Goal: Task Accomplishment & Management: Complete application form

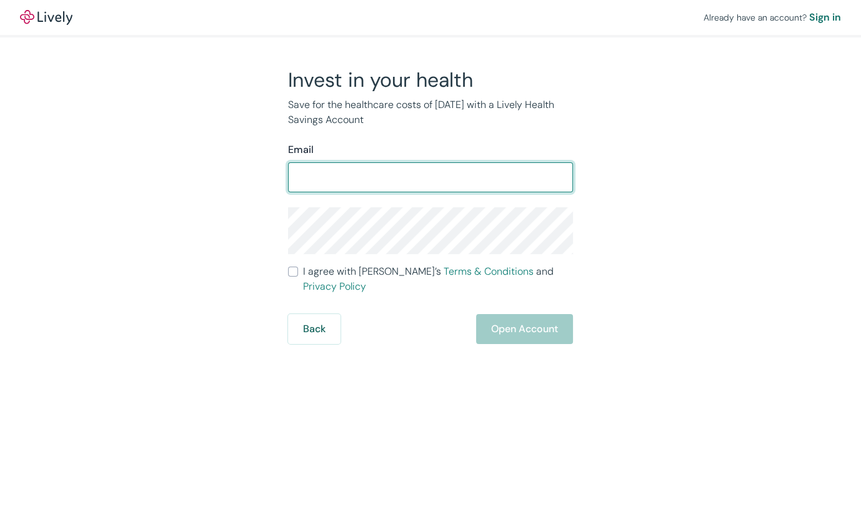
click at [394, 180] on input "Email" at bounding box center [430, 177] width 285 height 25
type input "svetau@yahoo.com"
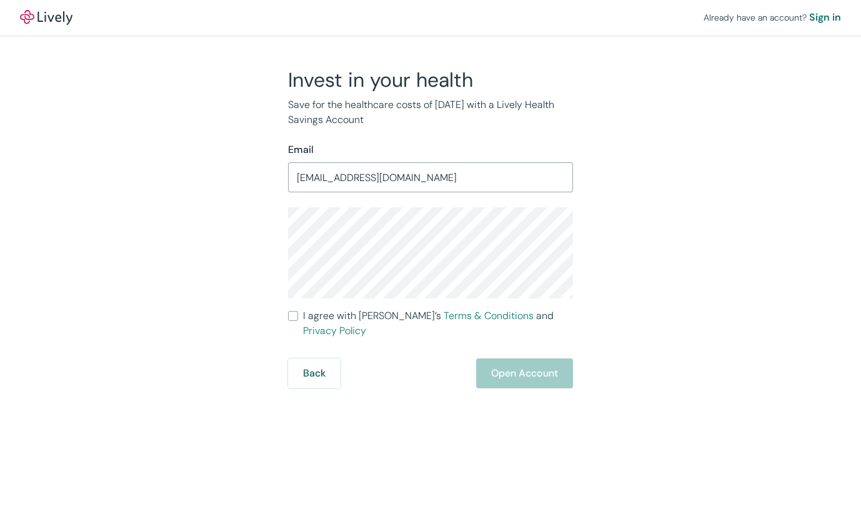
click at [399, 425] on div "Already have an account? Sign in Invest in your health Save for the healthcare …" at bounding box center [430, 256] width 861 height 512
click at [202, 286] on div "Invest in your health Save for the healthcare costs of tomorrow with a Lively H…" at bounding box center [422, 227] width 599 height 321
click at [293, 316] on input "I agree with Lively’s Terms & Conditions and Privacy Policy" at bounding box center [293, 316] width 10 height 10
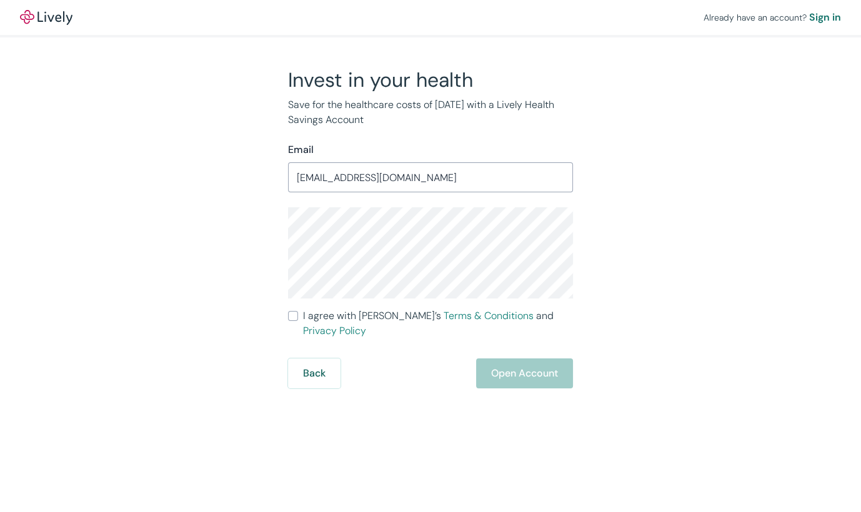
checkbox input "true"
click at [506, 359] on button "Open Account" at bounding box center [524, 373] width 97 height 30
click at [506, 359] on div "Back Open Account" at bounding box center [430, 373] width 285 height 30
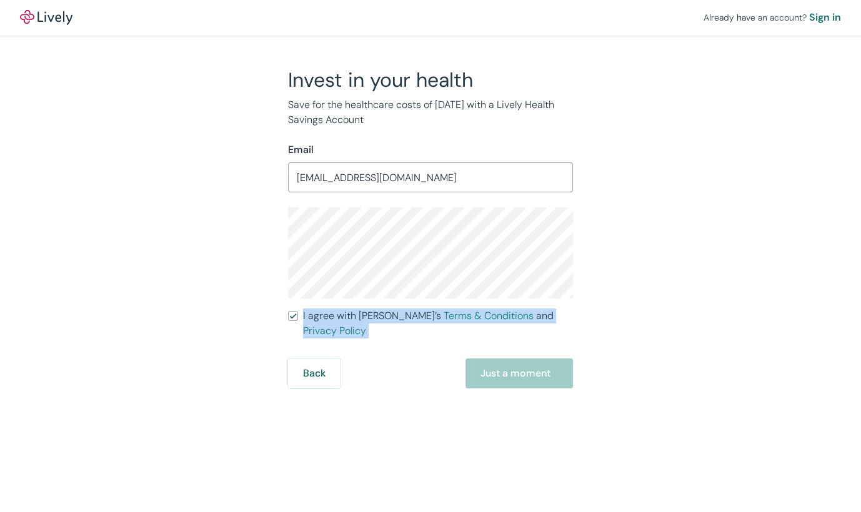
click at [506, 364] on div "Back Just a moment" at bounding box center [430, 373] width 285 height 30
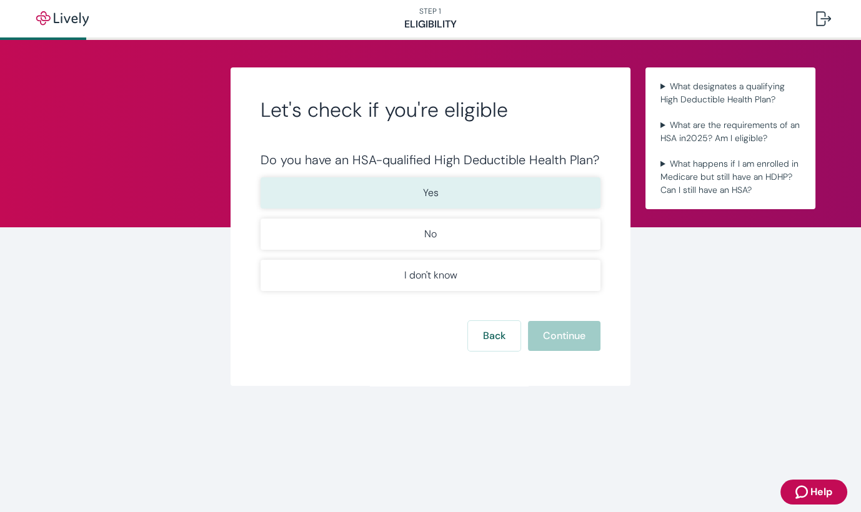
click at [435, 188] on p "Yes" at bounding box center [431, 192] width 16 height 15
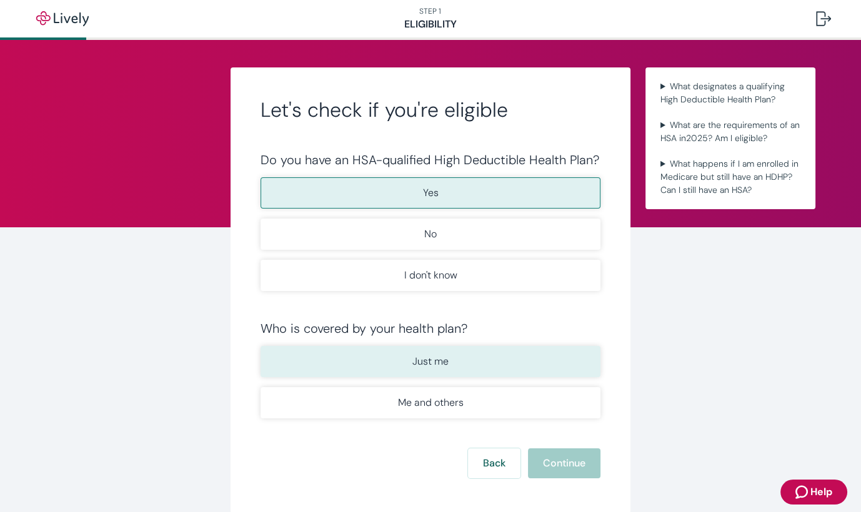
click at [432, 357] on p "Just me" at bounding box center [430, 361] width 36 height 15
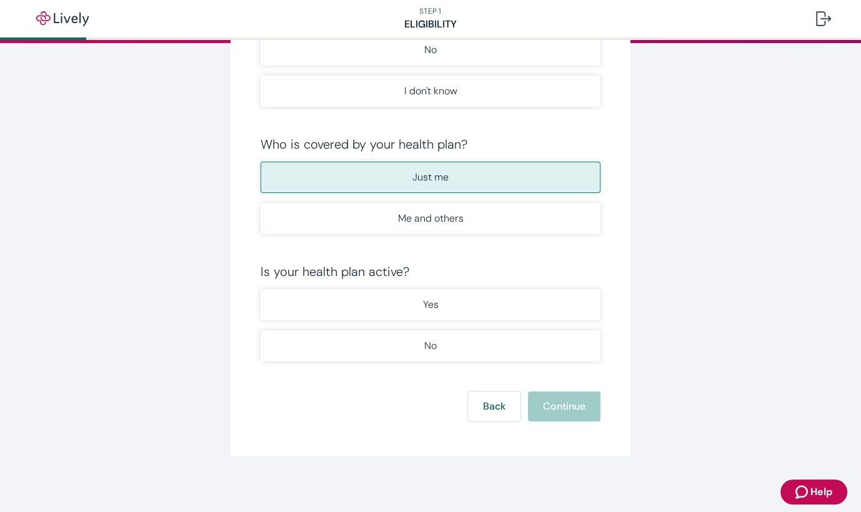
scroll to position [187, 0]
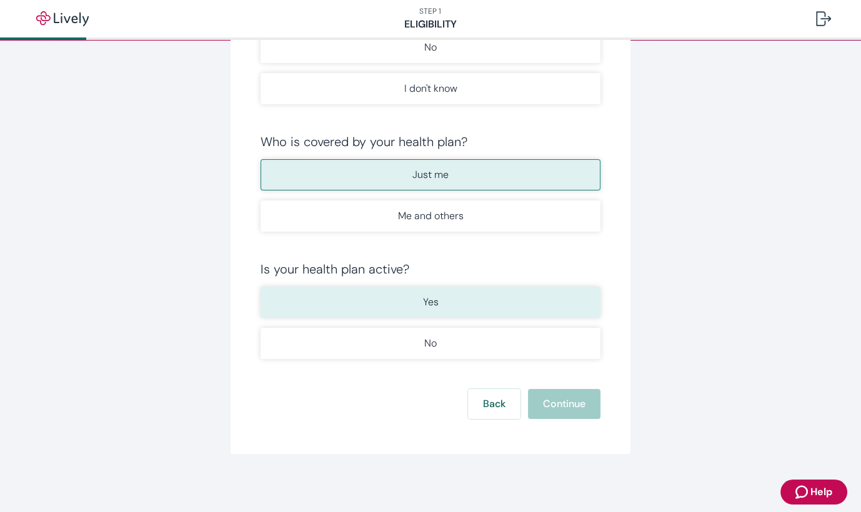
click at [427, 307] on p "Yes" at bounding box center [431, 302] width 16 height 15
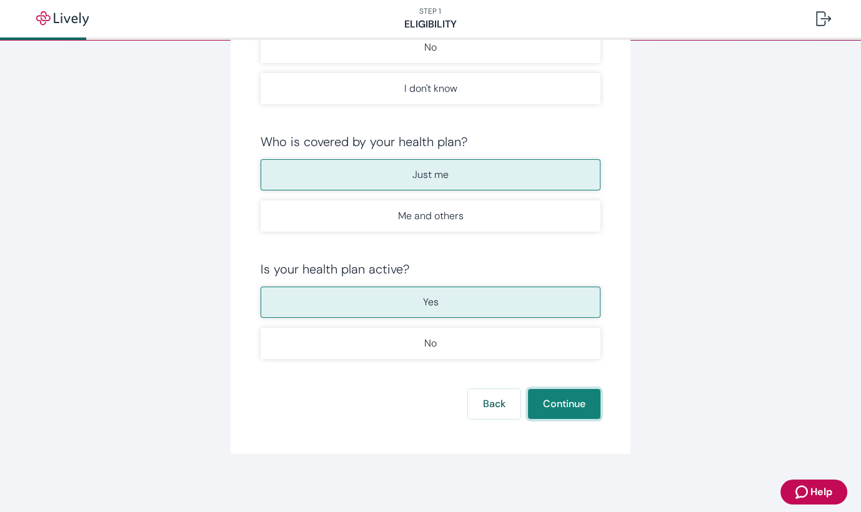
click at [571, 400] on button "Continue" at bounding box center [564, 404] width 72 height 30
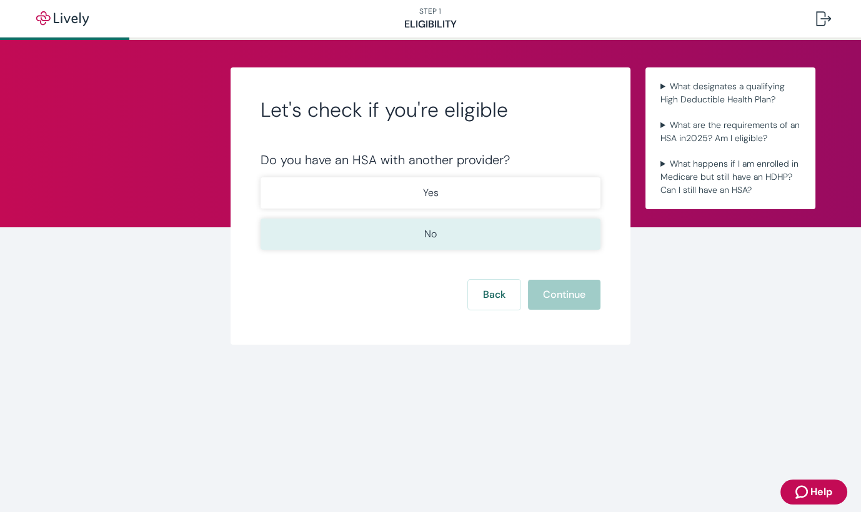
click at [440, 240] on button "No" at bounding box center [430, 234] width 340 height 31
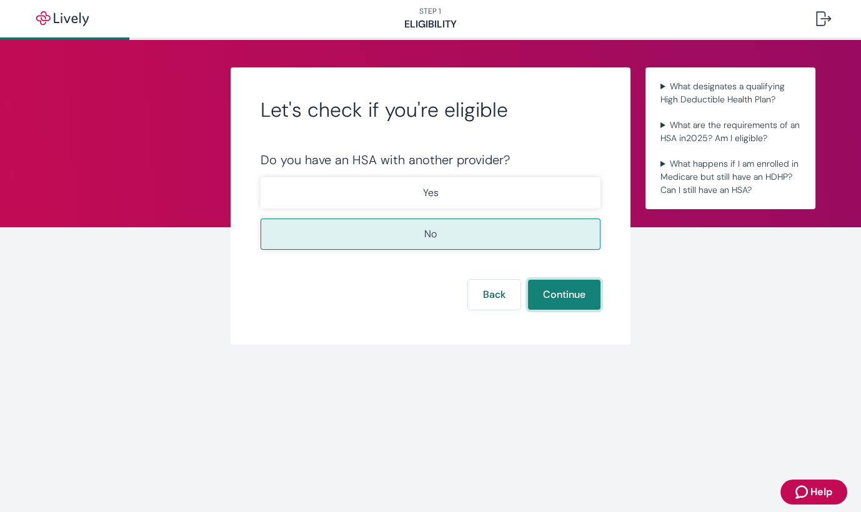
click at [560, 291] on button "Continue" at bounding box center [564, 295] width 72 height 30
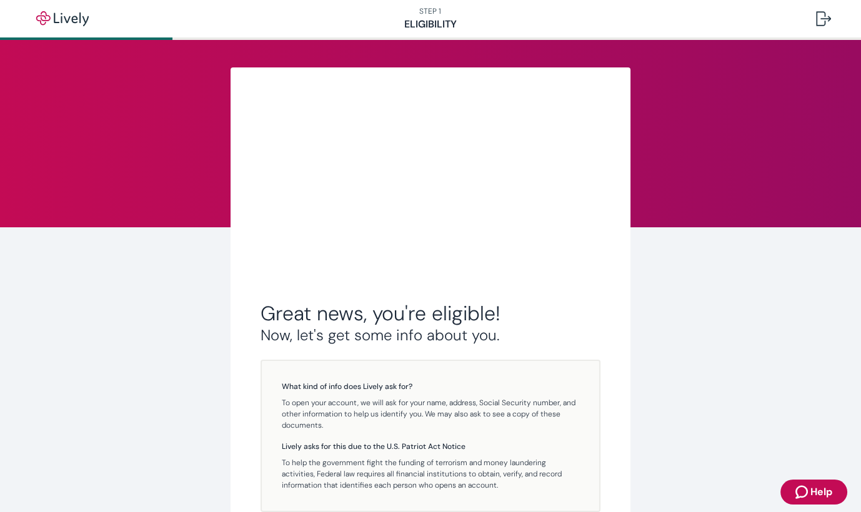
scroll to position [154, 0]
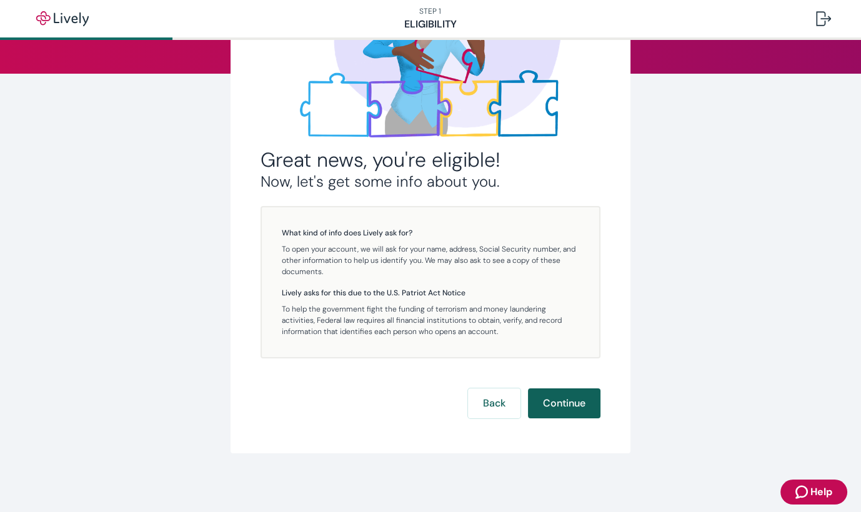
click at [560, 402] on button "Continue" at bounding box center [564, 403] width 72 height 30
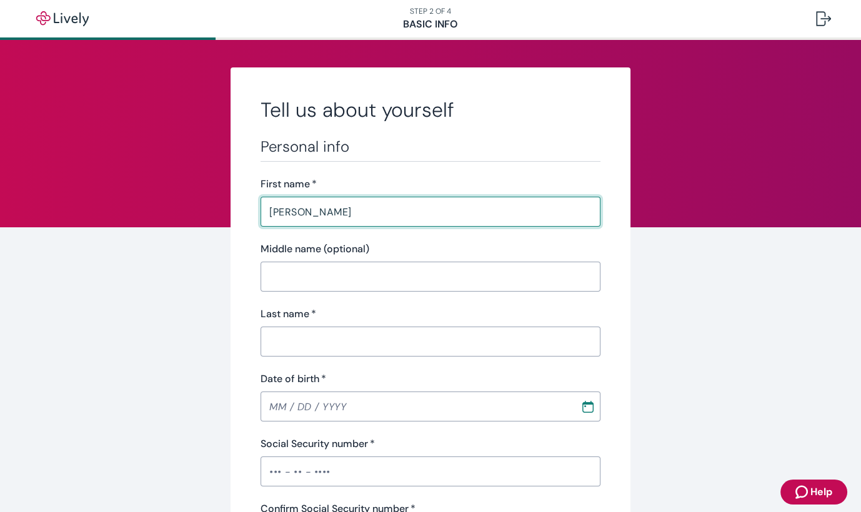
type input "SVETLANA"
type input "ULOGOVA"
type input "(973) 960-6606"
type input "28 Asbury Place"
type input "MOUNT TABOR"
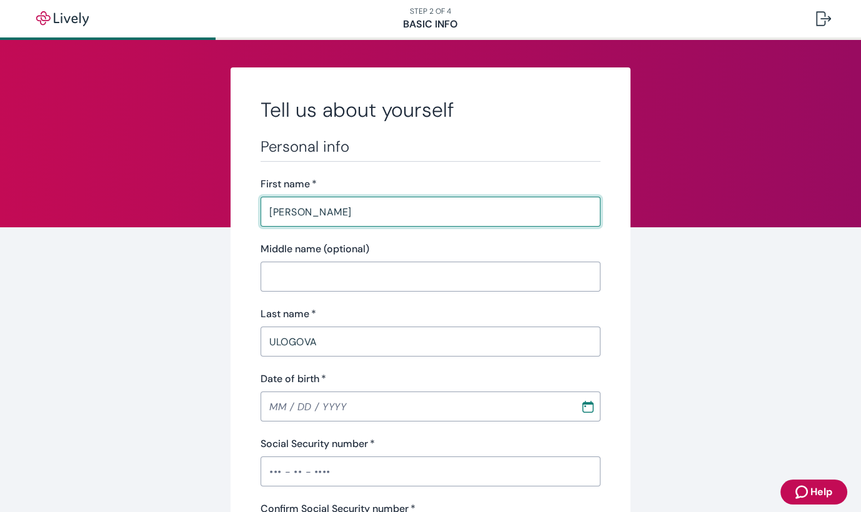
type input "NJ"
type input "07878"
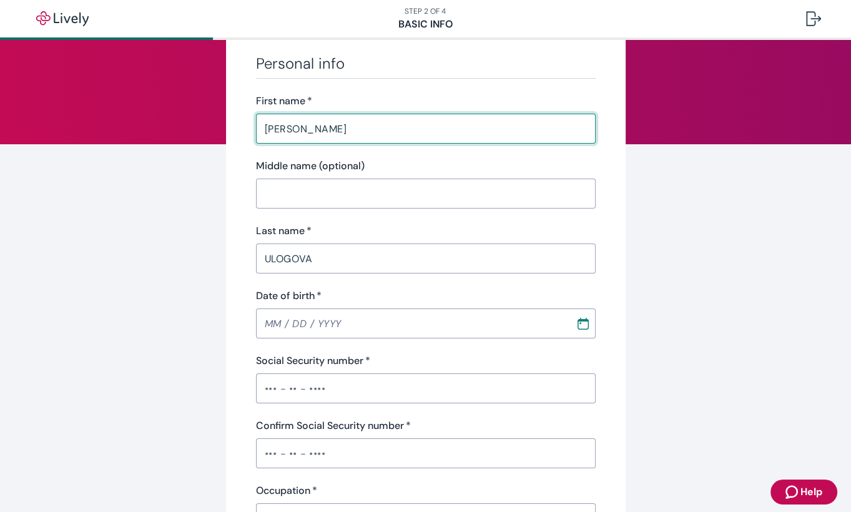
scroll to position [166, 0]
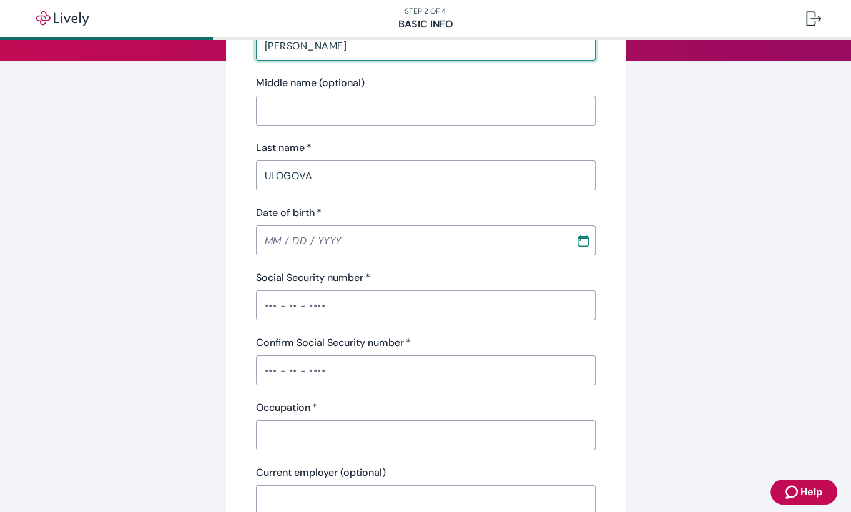
click at [282, 243] on input "Date of birth   *" at bounding box center [411, 240] width 311 height 25
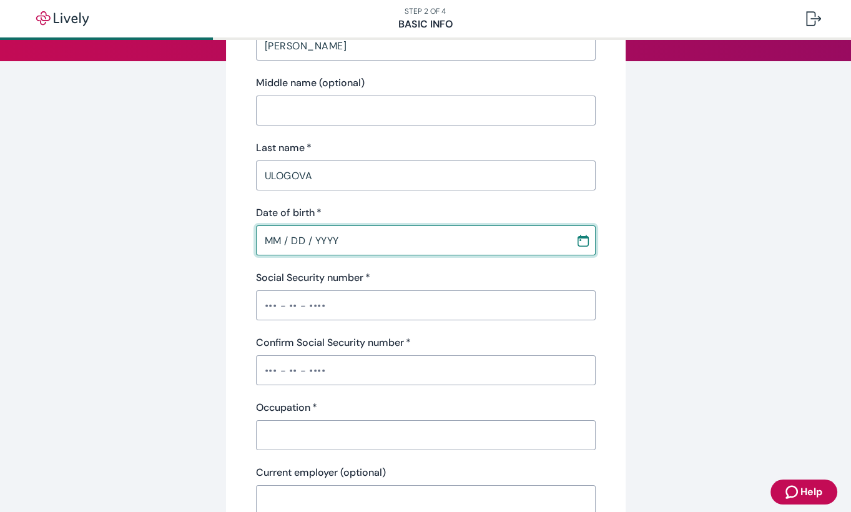
type input "MM / DD / YYYY"
type input "NJ"
type input "MM / DD / YYYY"
click at [259, 237] on input "MM / DD / YYYY" at bounding box center [411, 240] width 311 height 25
click at [262, 240] on input "MM / DD / YYYY" at bounding box center [411, 240] width 311 height 25
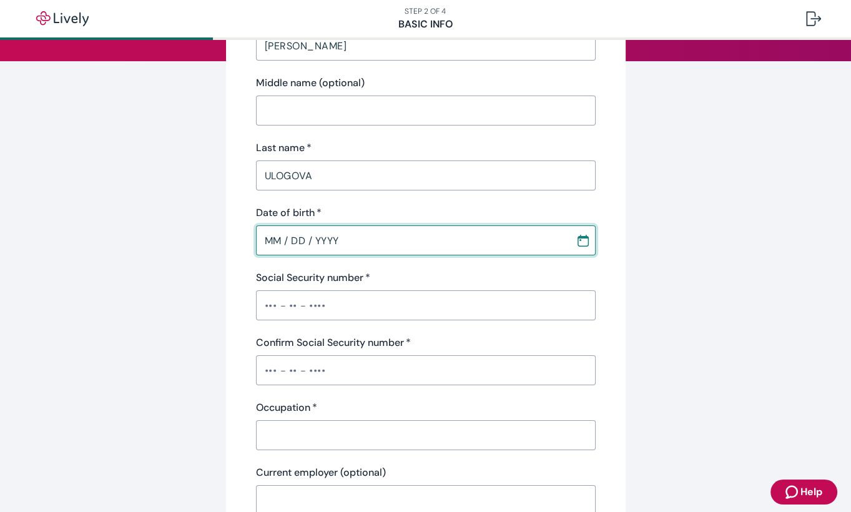
click at [266, 242] on input "MM / DD / YYYY" at bounding box center [411, 240] width 311 height 25
type input "12 / 25 / 1969"
click at [272, 300] on input "Social Security number   *" at bounding box center [426, 305] width 340 height 25
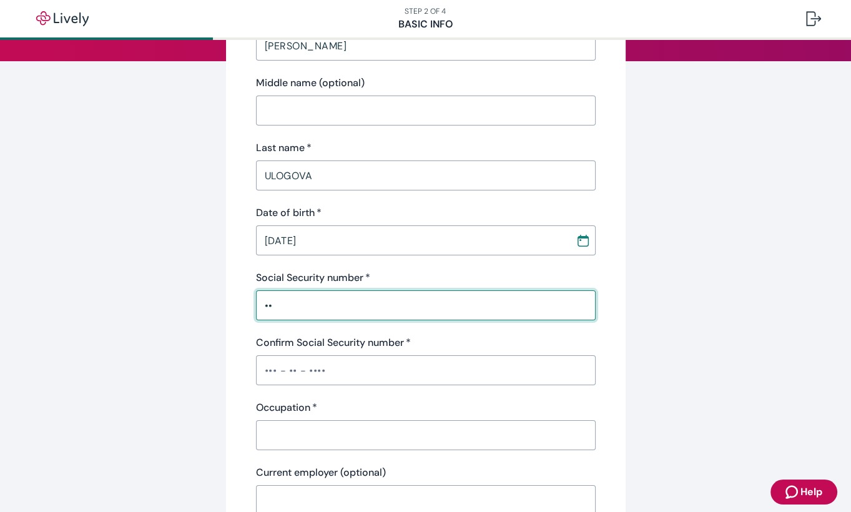
type input "•"
type input "•••-••-0071"
click at [280, 365] on input "Confirm Social Security number   *" at bounding box center [426, 370] width 340 height 25
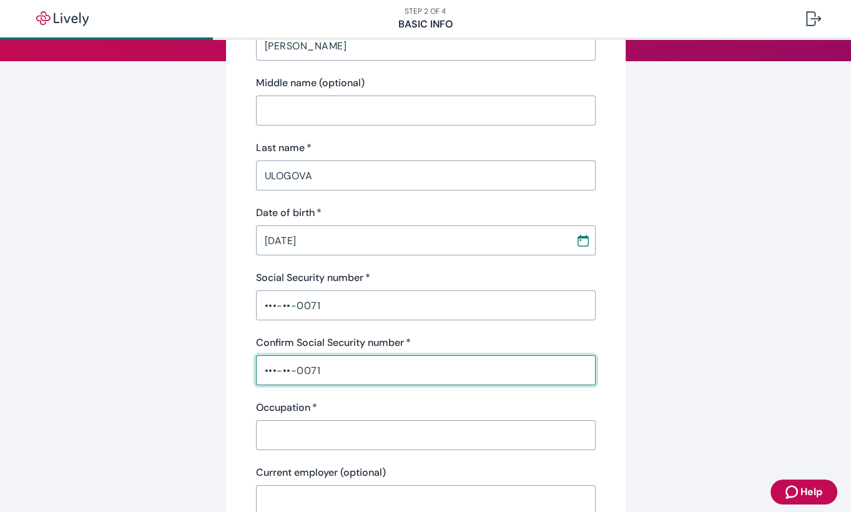
scroll to position [250, 0]
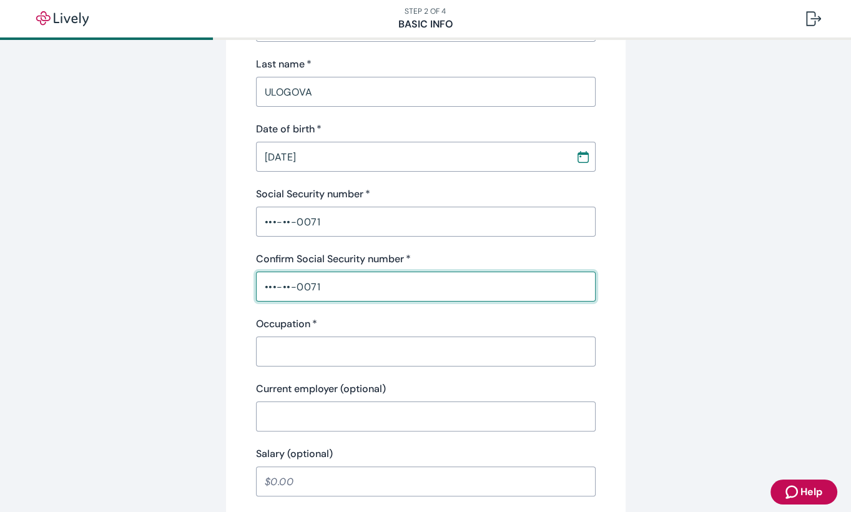
type input "•••-••-0071"
click at [270, 355] on input "Occupation   *" at bounding box center [426, 351] width 340 height 25
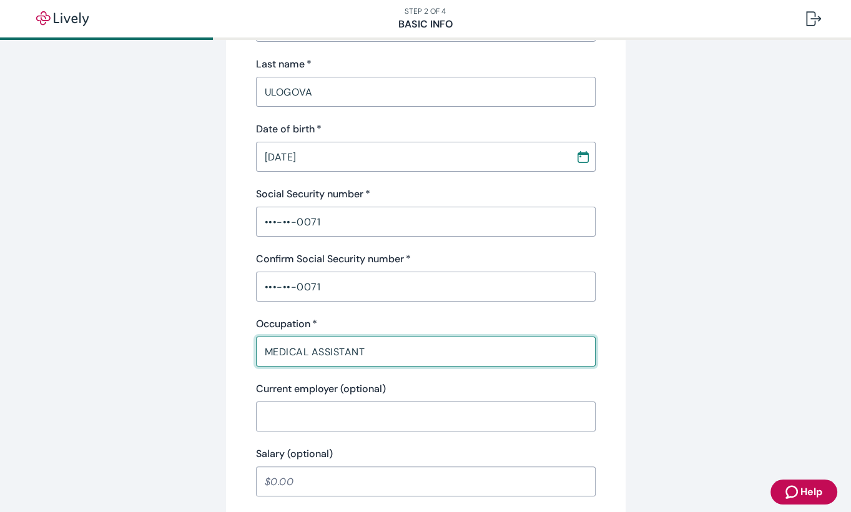
type input "MEDICAL ASSISTANT"
click at [282, 413] on input "Current employer (optional)" at bounding box center [426, 416] width 340 height 25
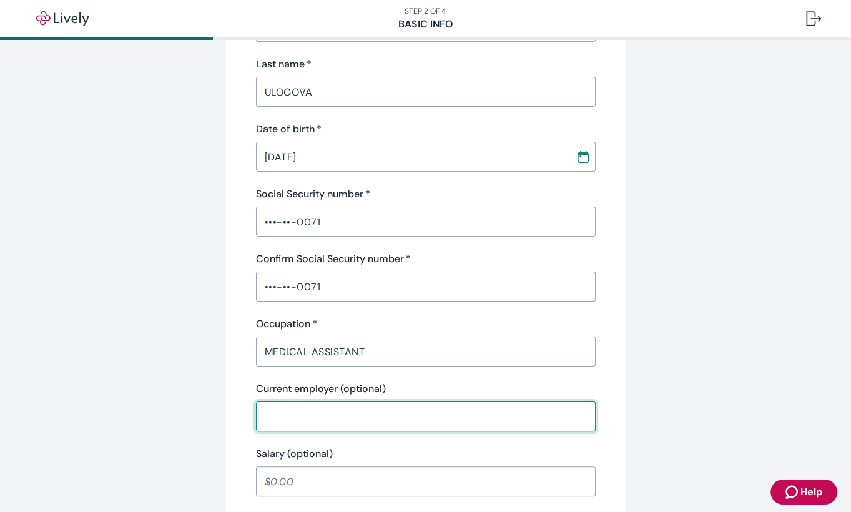
type input "ADVANTAGE MEDICAL ASSOCIATES PA"
type input "SUITE M"
type input "NJ"
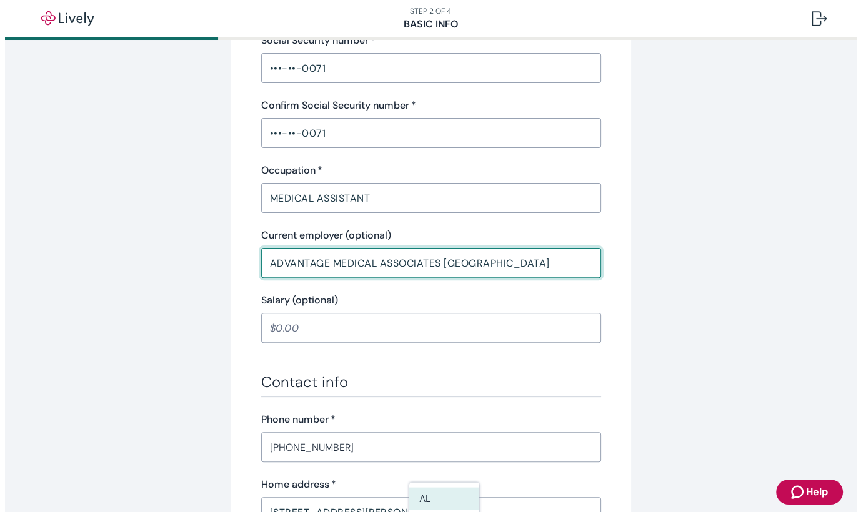
scroll to position [500, 0]
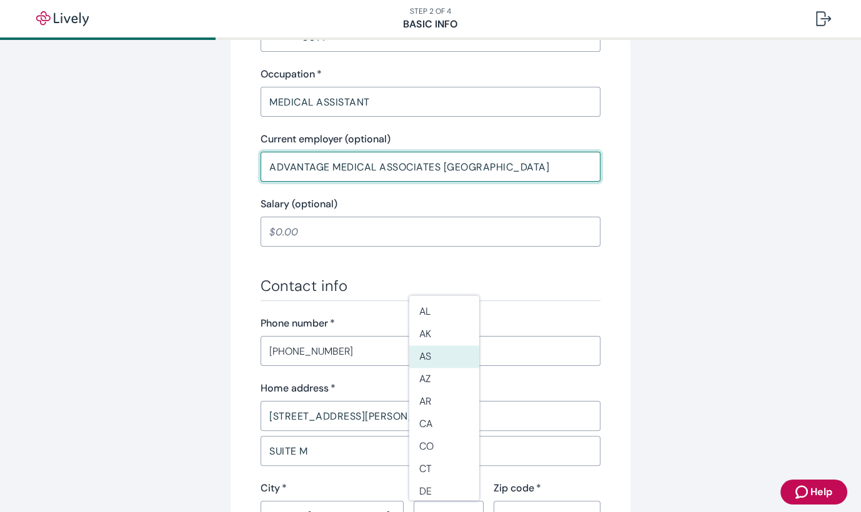
click at [271, 231] on input "Salary (optional)" at bounding box center [430, 231] width 340 height 25
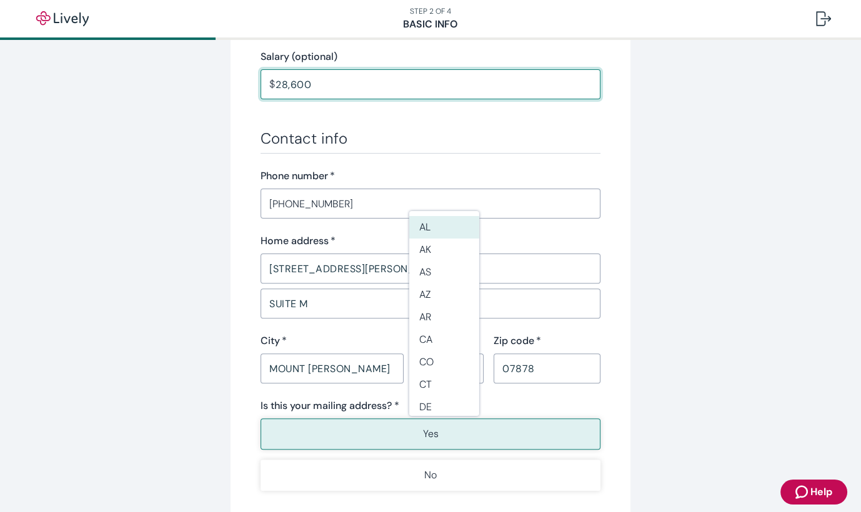
scroll to position [749, 0]
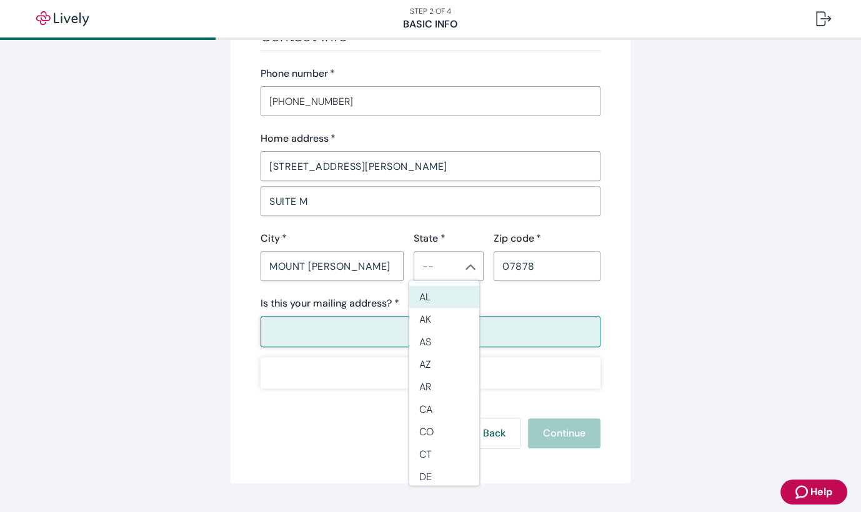
click at [355, 164] on input "28 Asbury Place" at bounding box center [430, 166] width 340 height 25
type input "28,600.00"
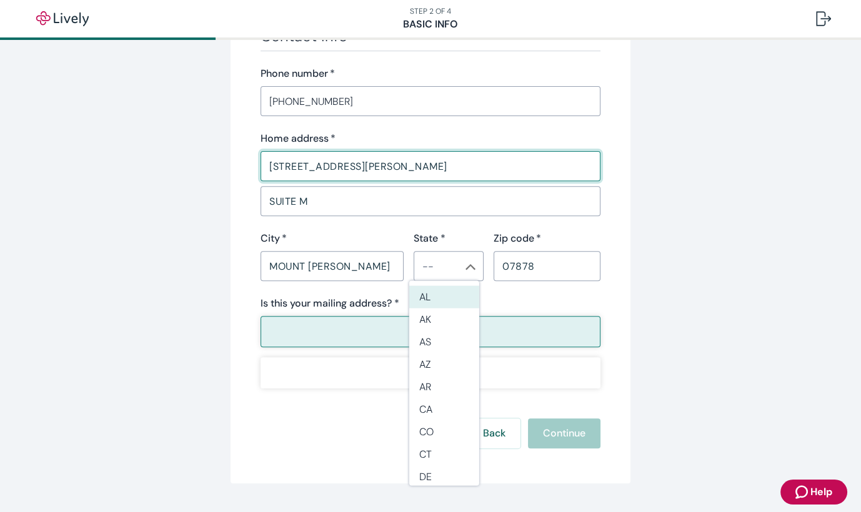
click at [267, 200] on input "SUITE M" at bounding box center [430, 201] width 340 height 25
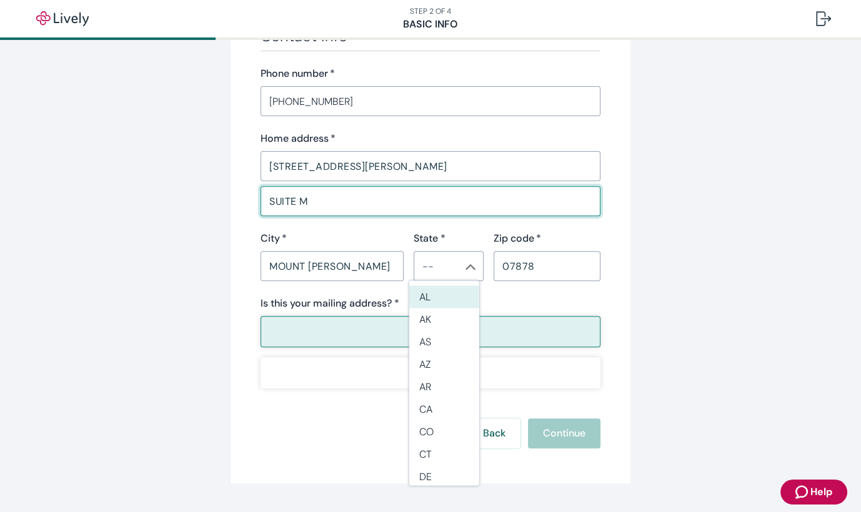
click at [307, 198] on input "SUITE M" at bounding box center [430, 201] width 340 height 25
type input "S"
click at [339, 232] on div "City   *" at bounding box center [331, 238] width 143 height 15
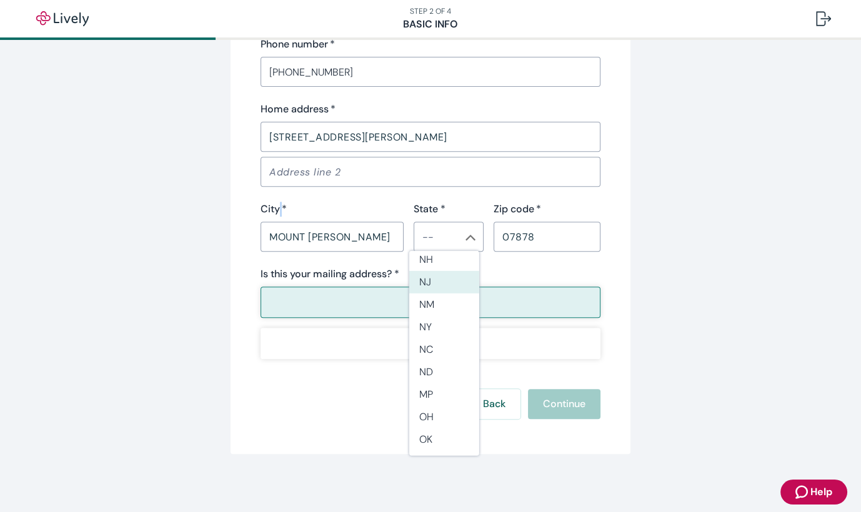
click at [417, 289] on li "NJ" at bounding box center [444, 282] width 70 height 22
click at [417, 289] on button "Yes" at bounding box center [430, 302] width 340 height 31
type input "NJ"
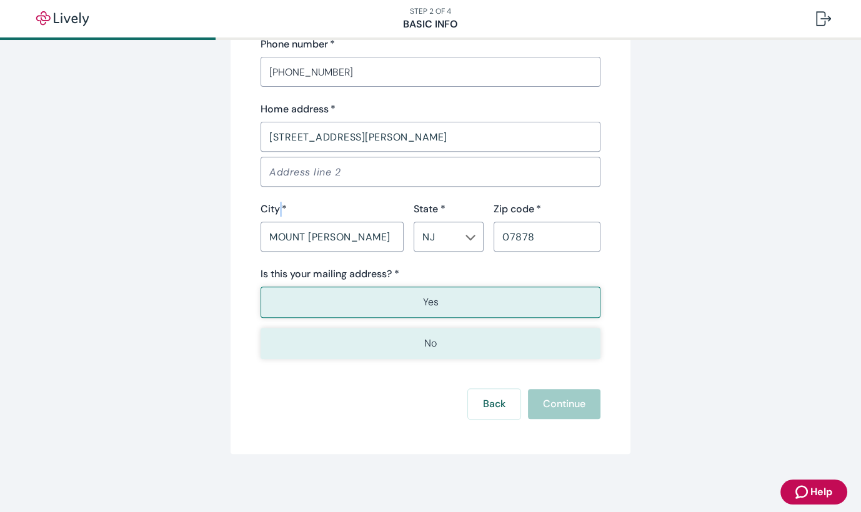
click at [424, 343] on p "No" at bounding box center [430, 343] width 12 height 15
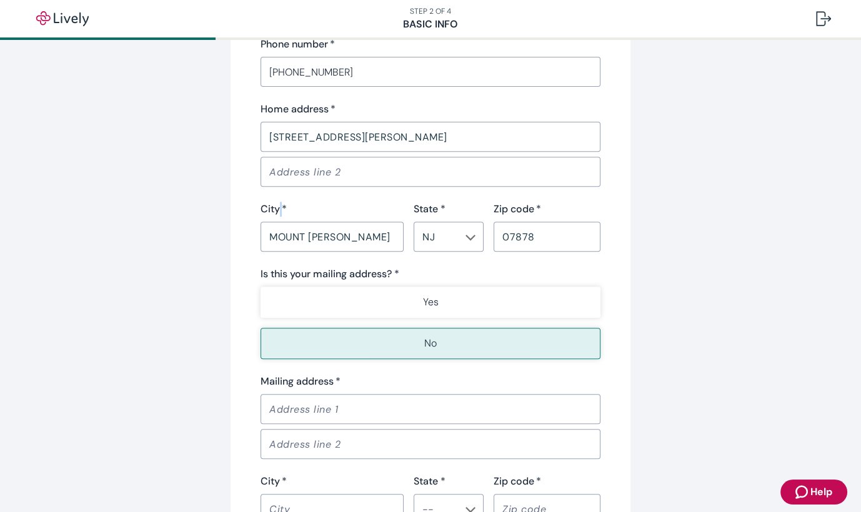
click at [285, 410] on input "Mailing address   *" at bounding box center [430, 409] width 340 height 25
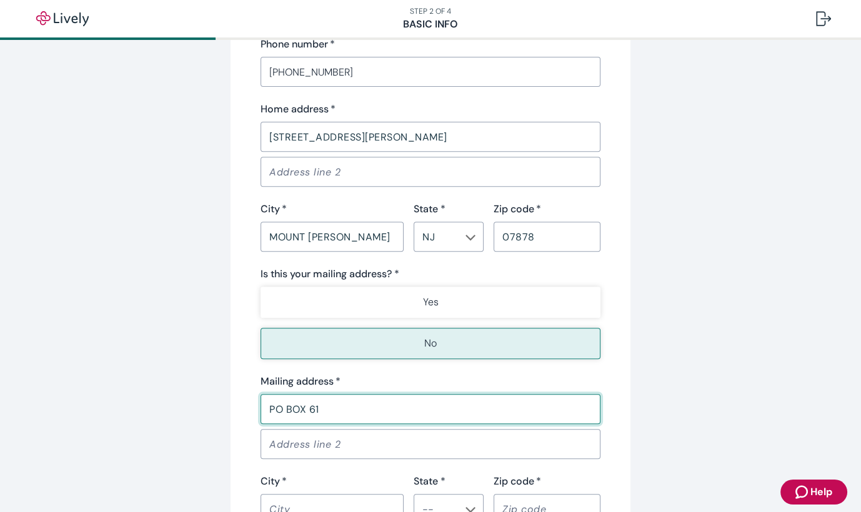
scroll to position [944, 0]
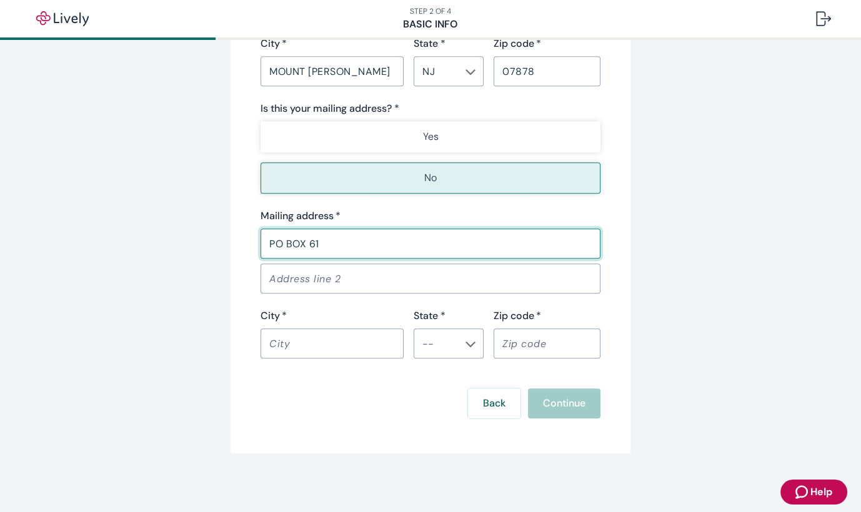
type input "PO BOX 61"
click at [279, 335] on input "City   *" at bounding box center [331, 343] width 143 height 25
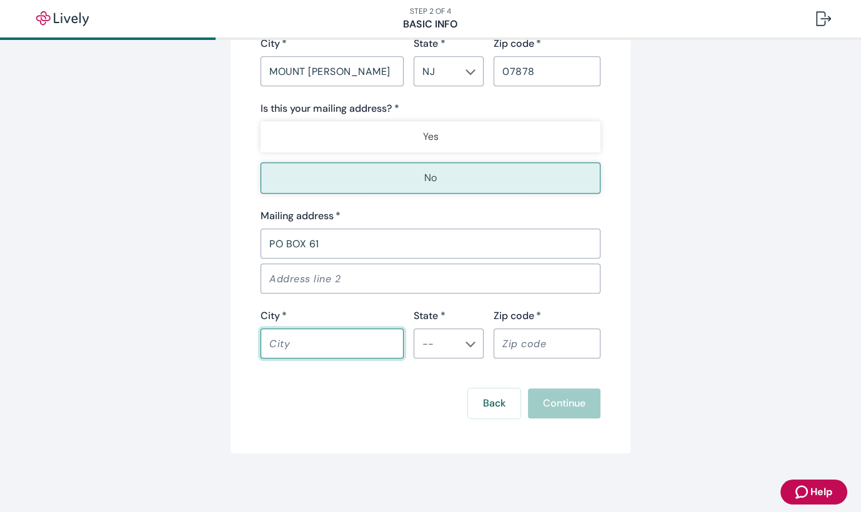
type input "MOUNT TABOR"
type input "PO BOX 61"
type input "NJ"
type input "07878"
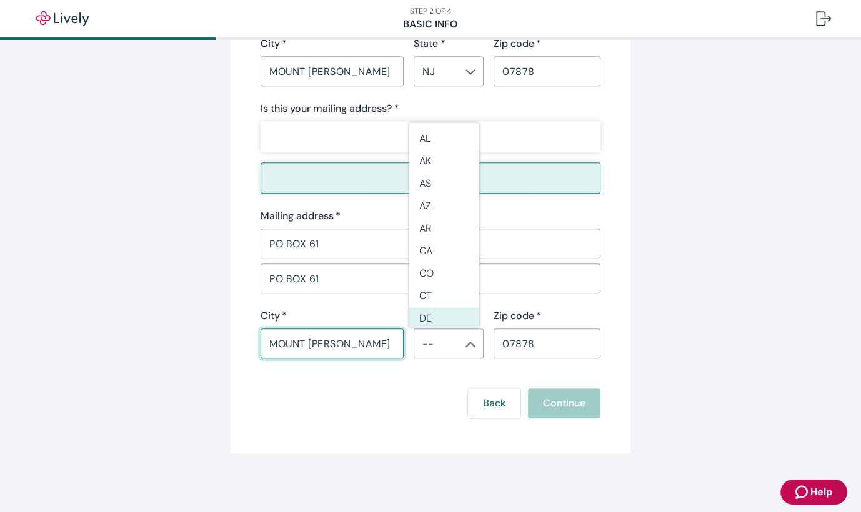
click at [465, 345] on icon "Chevron icon" at bounding box center [470, 344] width 10 height 10
click at [466, 345] on icon "Chevron icon" at bounding box center [471, 345] width 10 height 6
click at [465, 345] on icon "Chevron icon" at bounding box center [470, 344] width 10 height 10
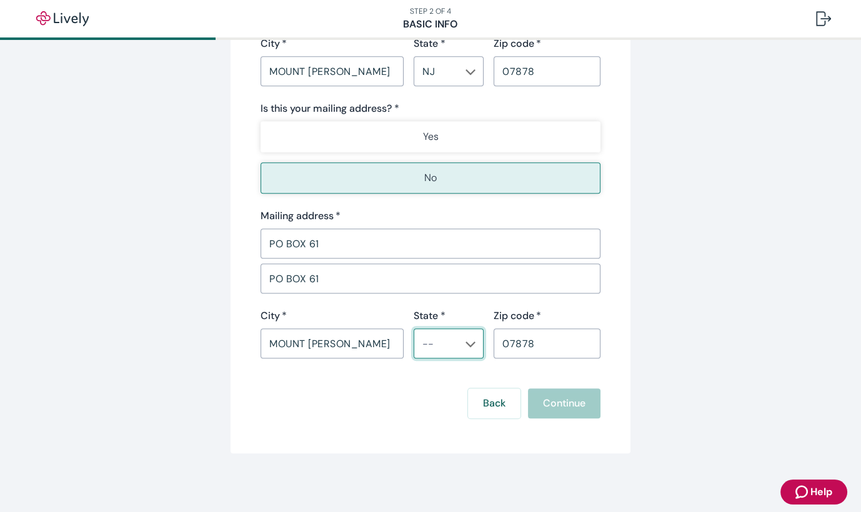
click at [465, 348] on button "Open" at bounding box center [470, 344] width 12 height 12
click at [465, 340] on icon "Chevron icon" at bounding box center [470, 344] width 10 height 10
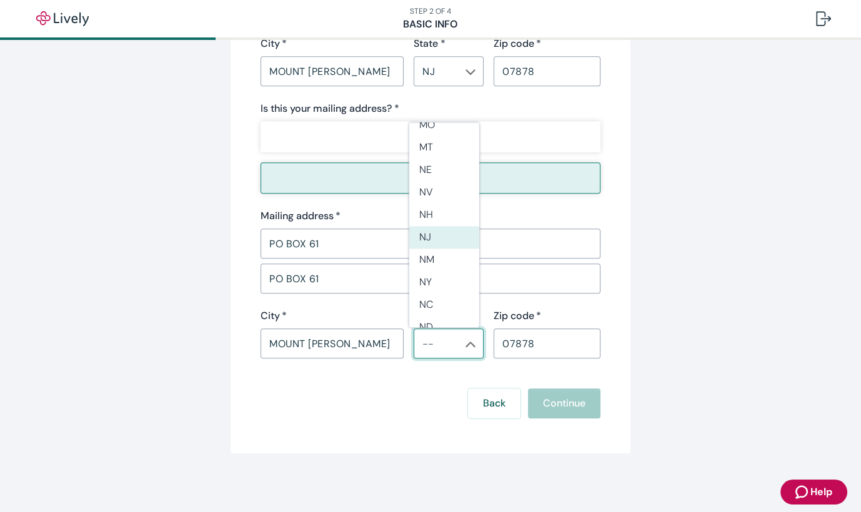
click at [444, 242] on li "NJ" at bounding box center [444, 237] width 70 height 22
type input "NJ"
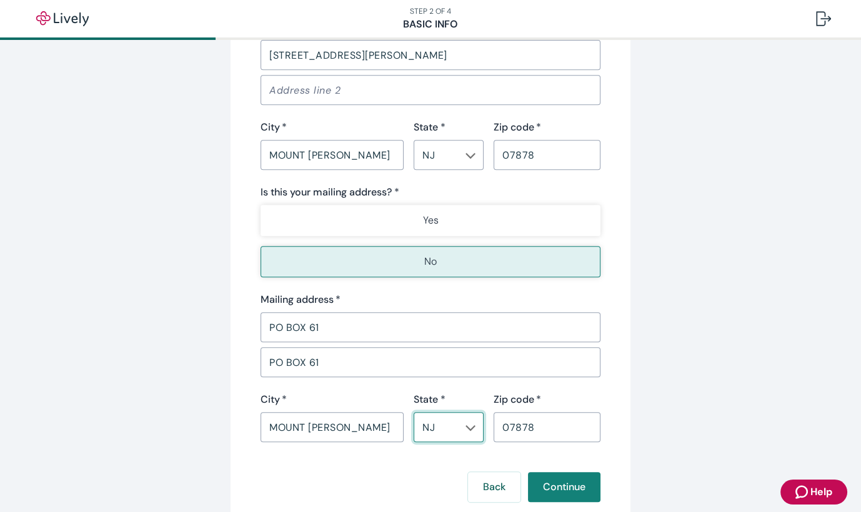
scroll to position [944, 0]
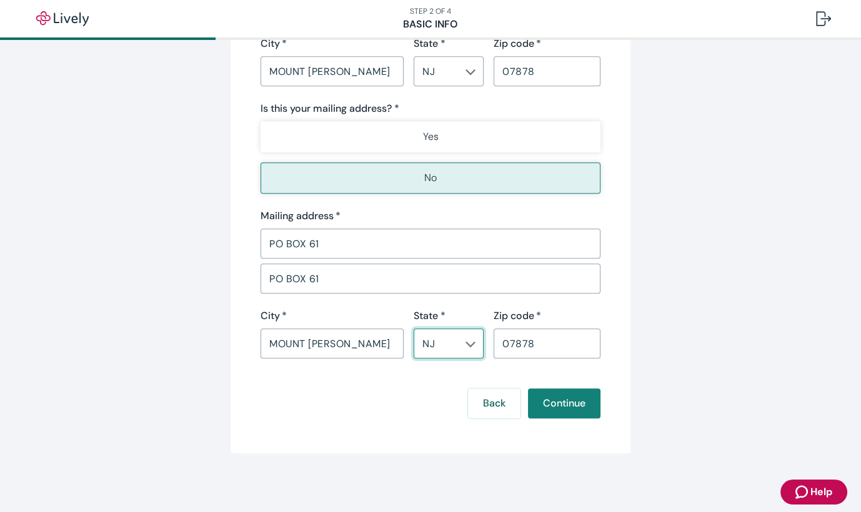
click at [344, 280] on input "PO BOX 61" at bounding box center [430, 278] width 340 height 25
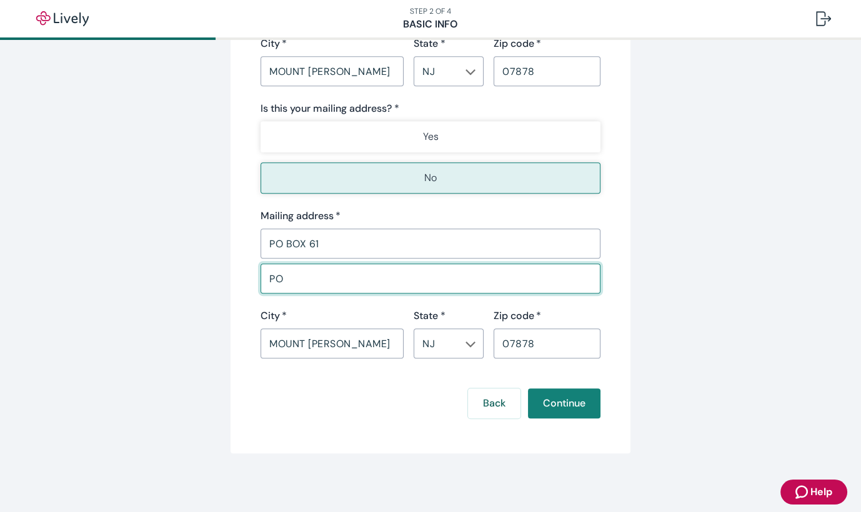
type input "P"
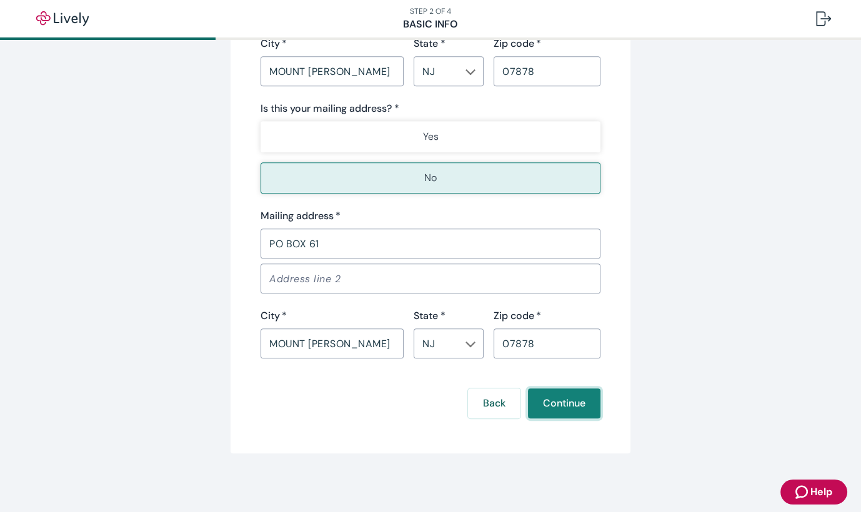
click at [559, 410] on button "Continue" at bounding box center [564, 403] width 72 height 30
click at [559, 410] on div "Back Continue" at bounding box center [430, 403] width 340 height 30
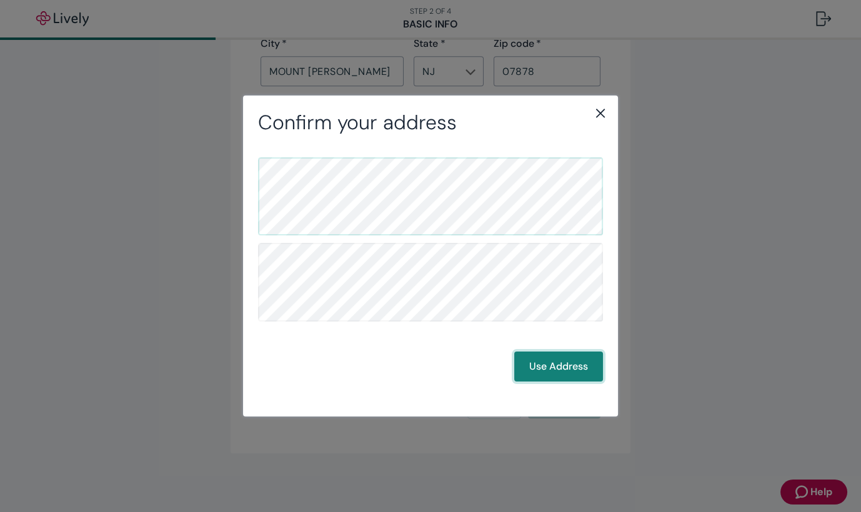
click at [581, 363] on button "Use Address" at bounding box center [558, 367] width 89 height 30
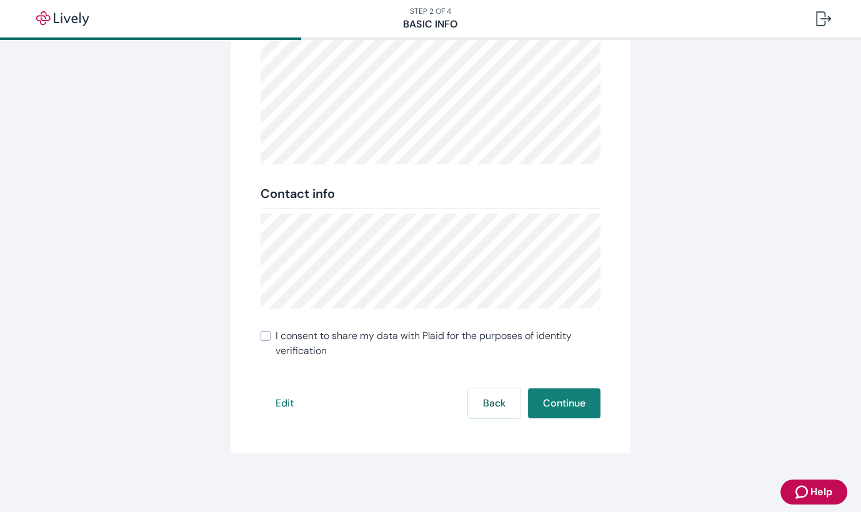
scroll to position [210, 0]
click at [260, 336] on input "I consent to share my data with Plaid for the purposes of identity verification" at bounding box center [265, 335] width 10 height 10
click at [261, 336] on input "I consent to share my data with Plaid for the purposes of identity verification" at bounding box center [265, 335] width 10 height 10
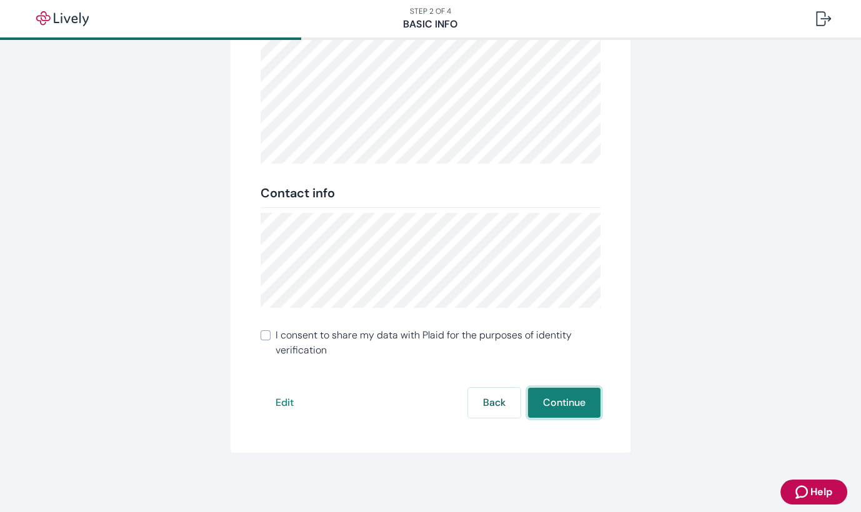
click at [548, 403] on button "Continue" at bounding box center [564, 403] width 72 height 30
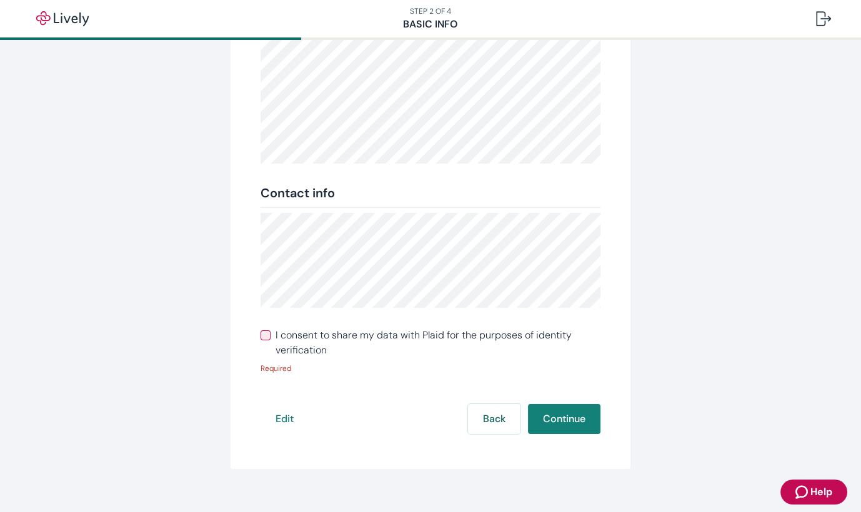
click at [260, 337] on input "I consent to share my data with Plaid for the purposes of identity verification" at bounding box center [265, 335] width 10 height 10
checkbox input "true"
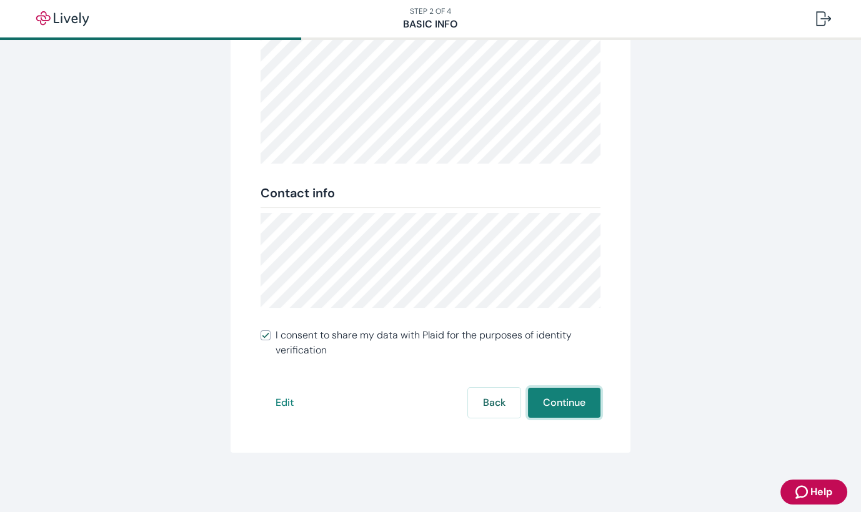
click at [550, 407] on button "Continue" at bounding box center [564, 403] width 72 height 30
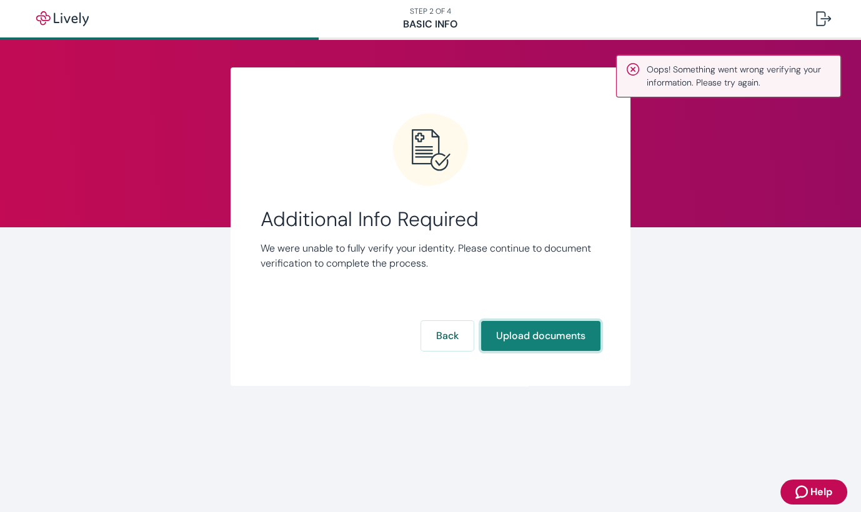
click at [535, 335] on button "Upload documents" at bounding box center [540, 336] width 119 height 30
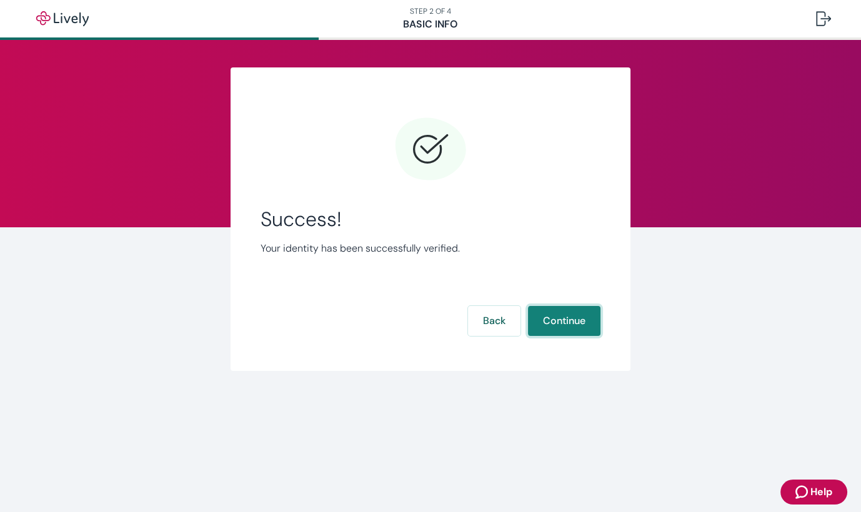
click at [560, 327] on button "Continue" at bounding box center [564, 321] width 72 height 30
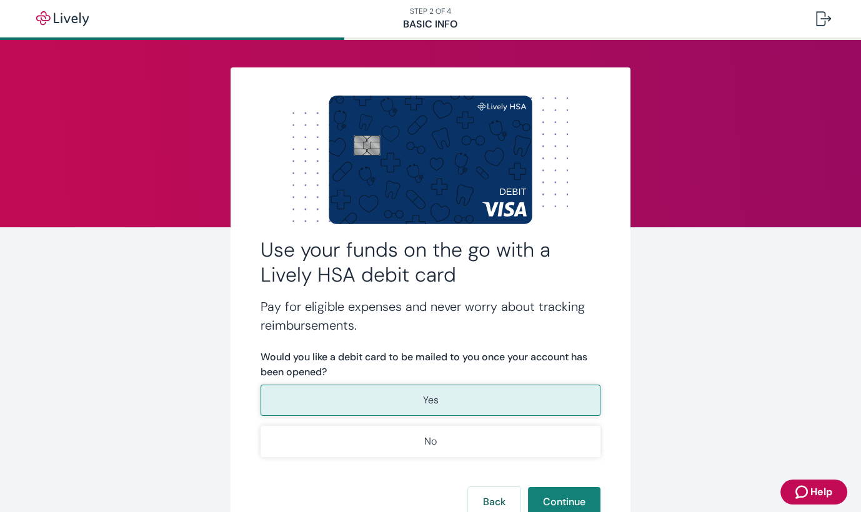
click at [424, 397] on p "Yes" at bounding box center [431, 400] width 16 height 15
click at [558, 496] on button "Continue" at bounding box center [564, 502] width 72 height 30
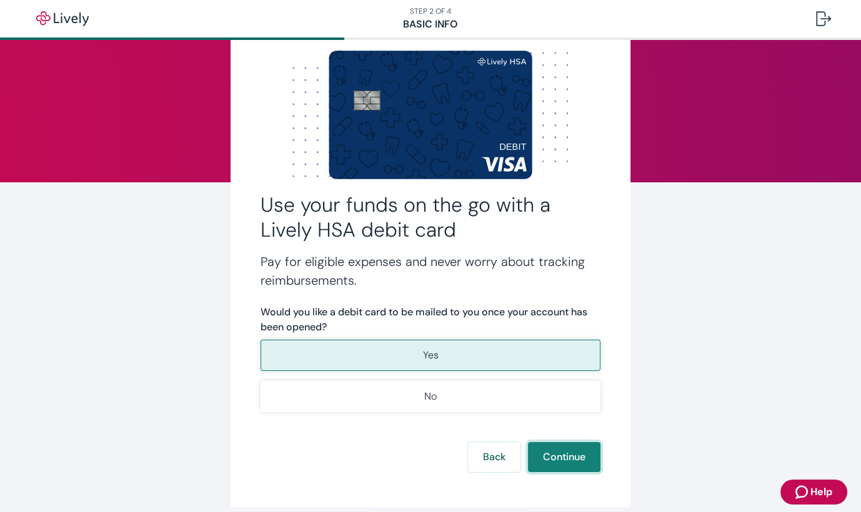
scroll to position [96, 0]
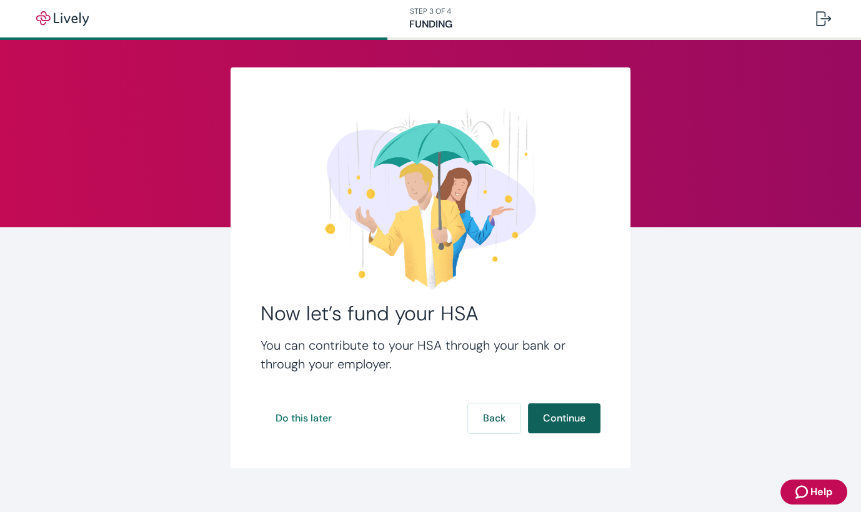
click at [571, 418] on button "Continue" at bounding box center [564, 418] width 72 height 30
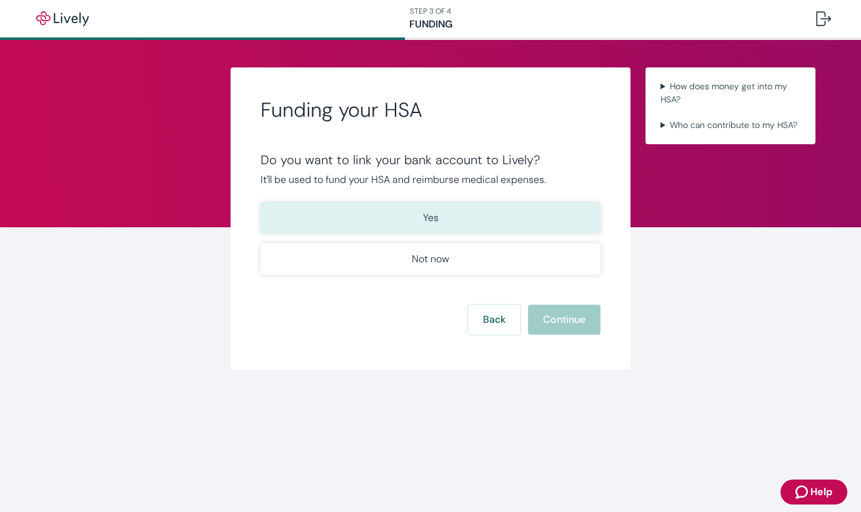
click at [427, 222] on p "Yes" at bounding box center [431, 217] width 16 height 15
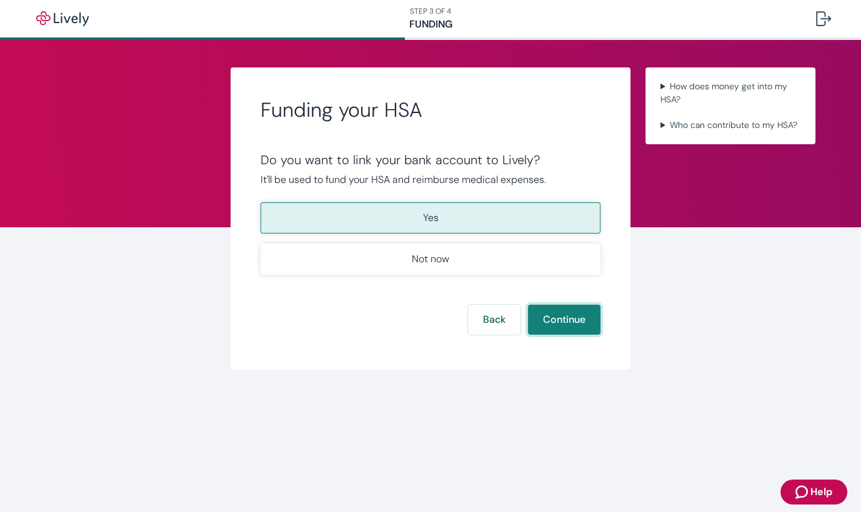
click at [562, 320] on button "Continue" at bounding box center [564, 320] width 72 height 30
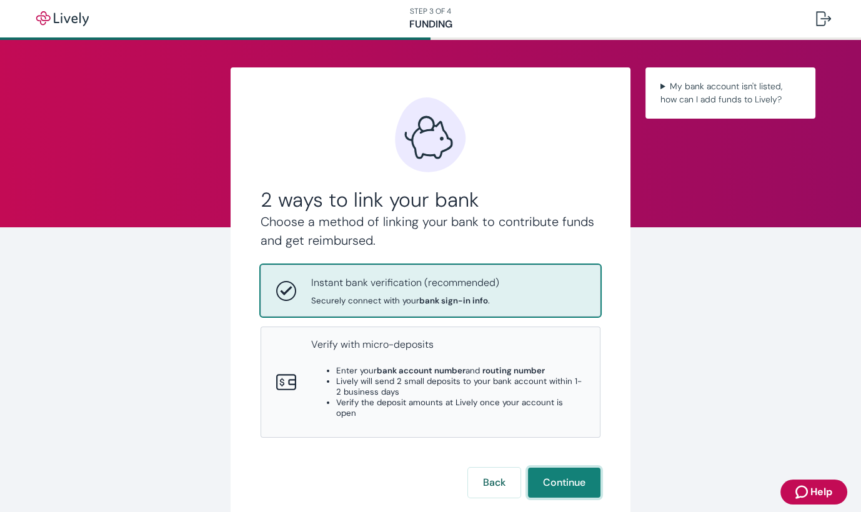
click at [567, 468] on button "Continue" at bounding box center [564, 483] width 72 height 30
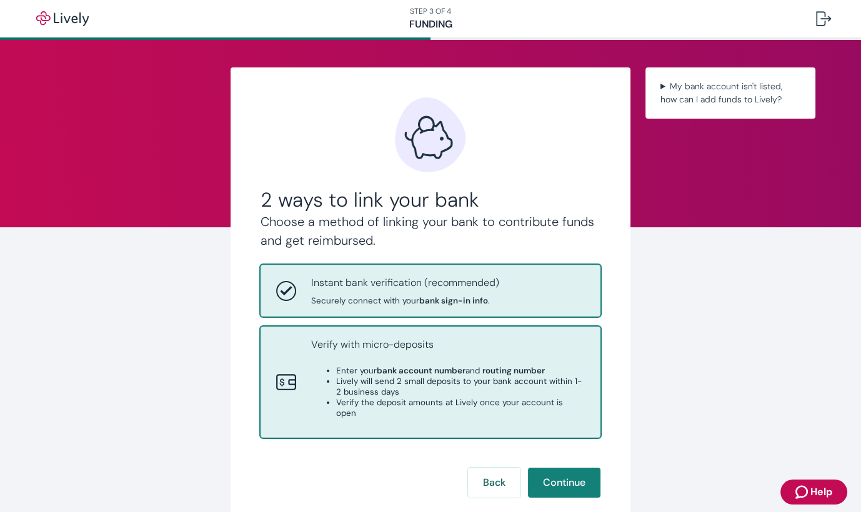
click at [347, 370] on li "Enter your bank account number and routing number" at bounding box center [460, 370] width 249 height 11
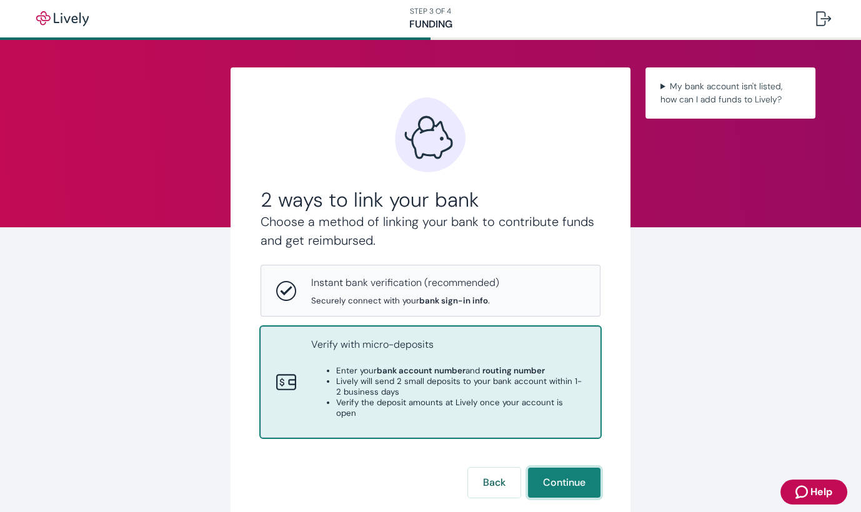
click at [554, 475] on button "Continue" at bounding box center [564, 483] width 72 height 30
click at [554, 475] on div "2 ways to link your bank Choose a method of linking your bank to contribute fun…" at bounding box center [430, 299] width 400 height 465
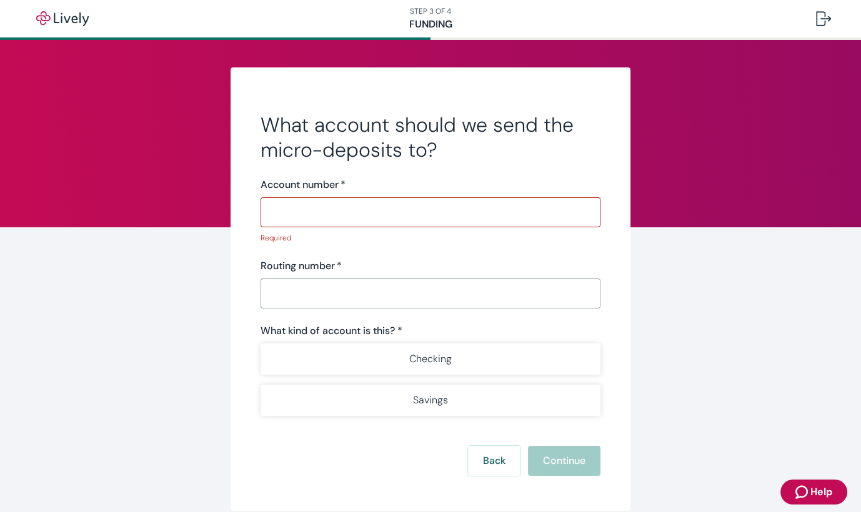
click at [300, 218] on input "Account number   *" at bounding box center [430, 212] width 340 height 25
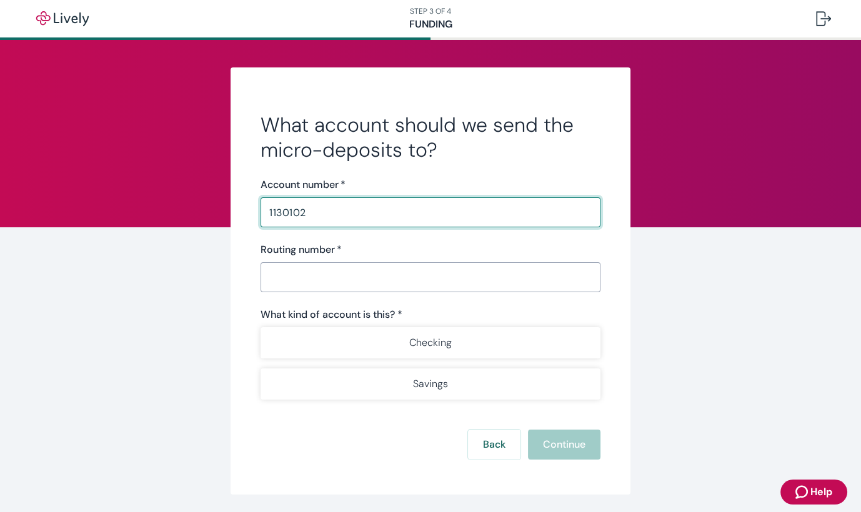
type input "1130102"
click at [275, 280] on input "Routing number   *" at bounding box center [430, 277] width 340 height 25
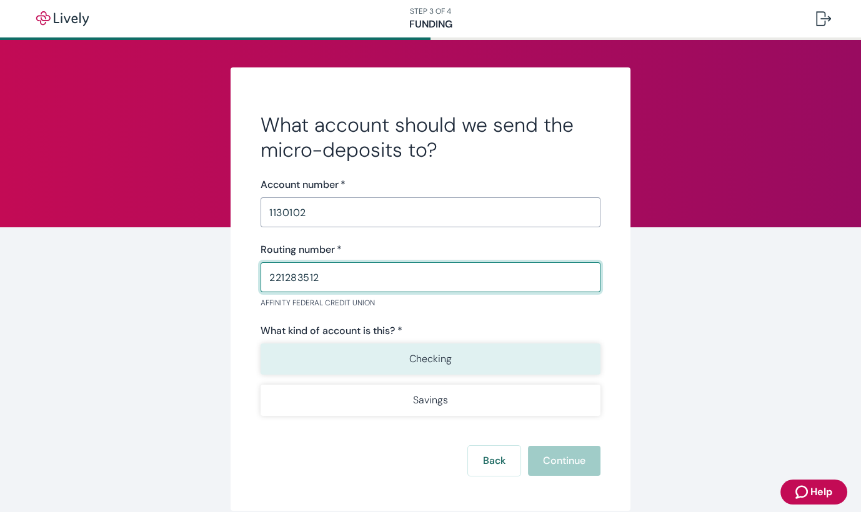
type input "221283512"
click at [425, 366] on button "Checking" at bounding box center [430, 358] width 340 height 31
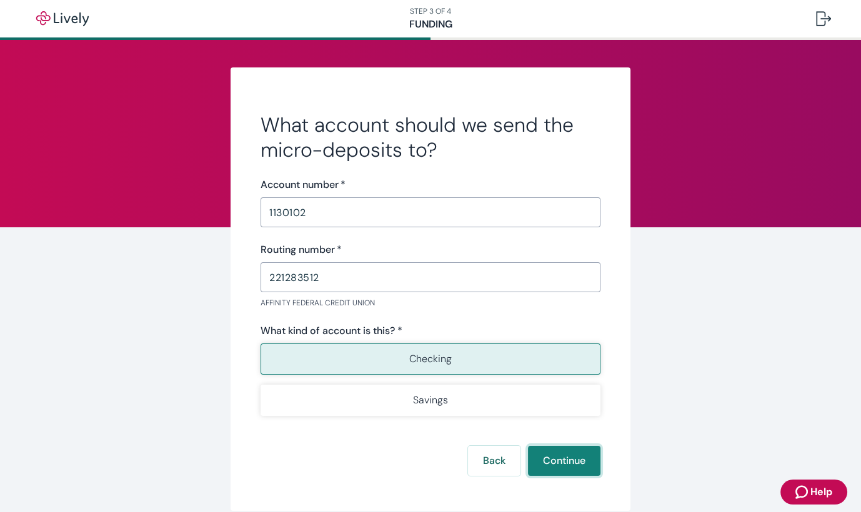
click at [572, 457] on button "Continue" at bounding box center [564, 461] width 72 height 30
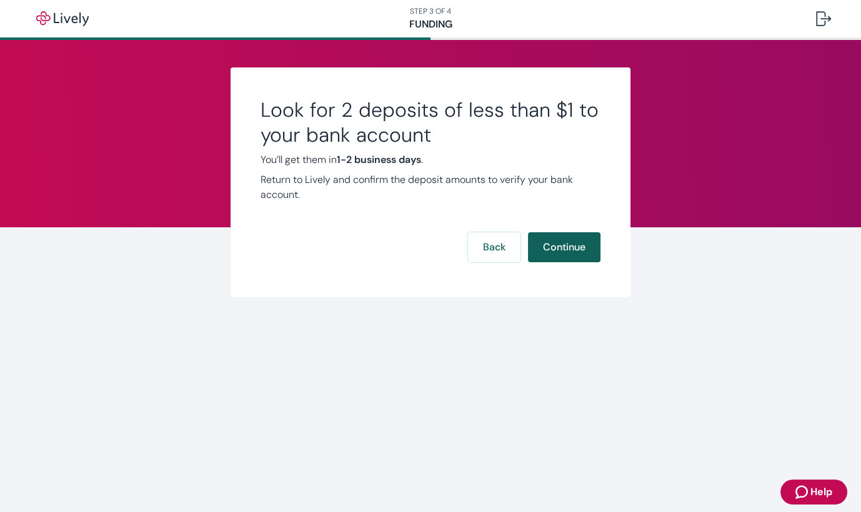
click at [578, 244] on button "Continue" at bounding box center [564, 247] width 72 height 30
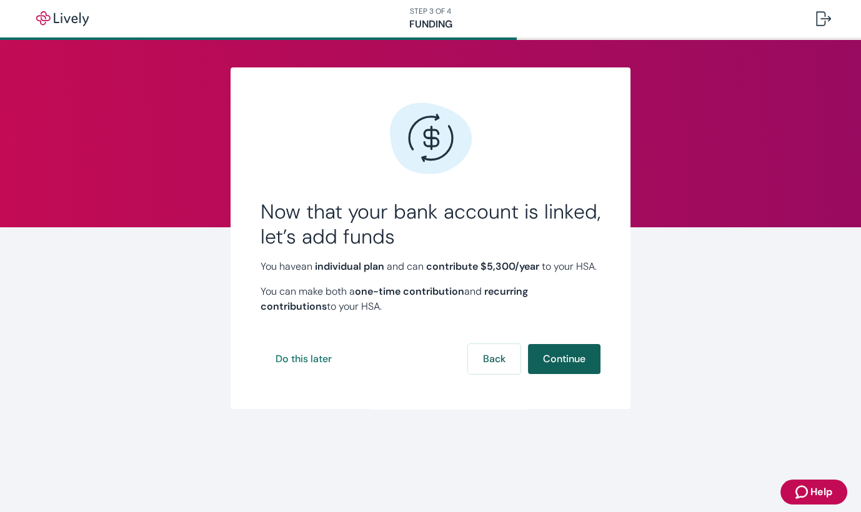
click at [565, 374] on button "Continue" at bounding box center [564, 359] width 72 height 30
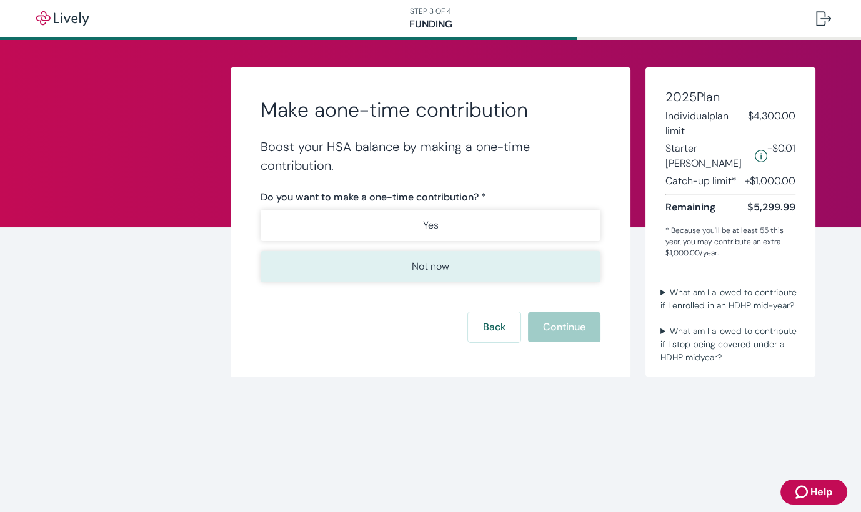
click at [420, 267] on p "Not now" at bounding box center [430, 266] width 37 height 15
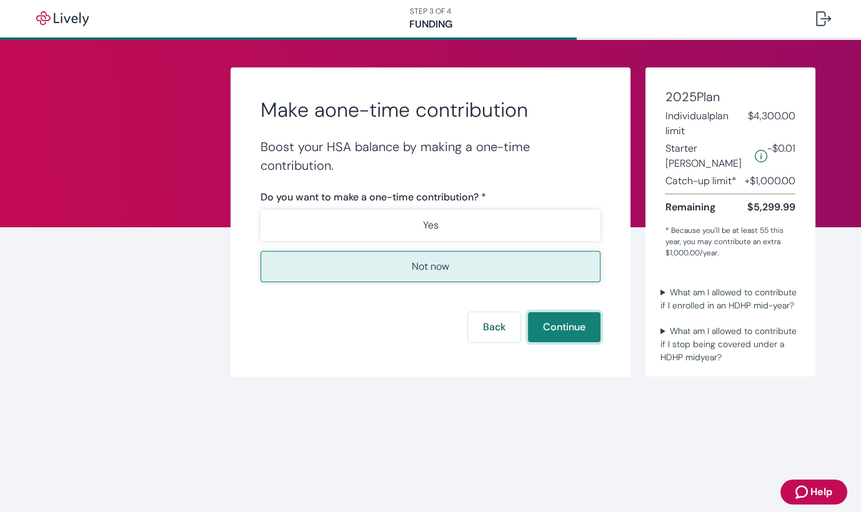
click at [568, 322] on button "Continue" at bounding box center [564, 327] width 72 height 30
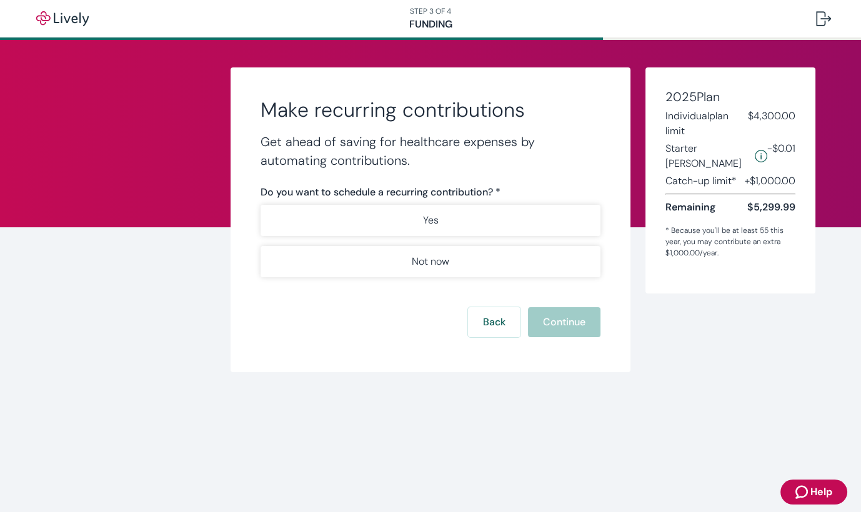
click at [826, 497] on span "Help" at bounding box center [821, 492] width 22 height 15
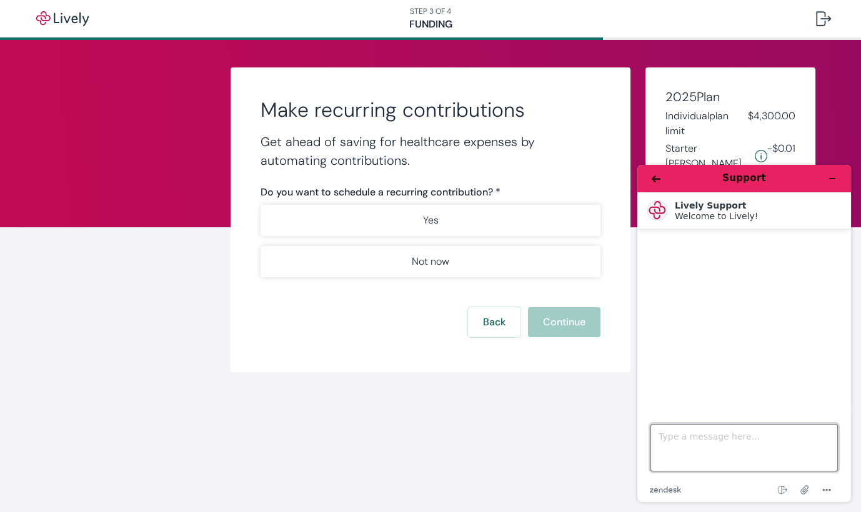
click at [686, 442] on textarea "Type a message here..." at bounding box center [743, 447] width 187 height 47
click at [819, 437] on textarea "Hello. A opened the Lively account today." at bounding box center [743, 447] width 187 height 47
click at [698, 448] on textarea "Hello. A opened the Lively account today. I have HDA since July 2025." at bounding box center [743, 447] width 187 height 47
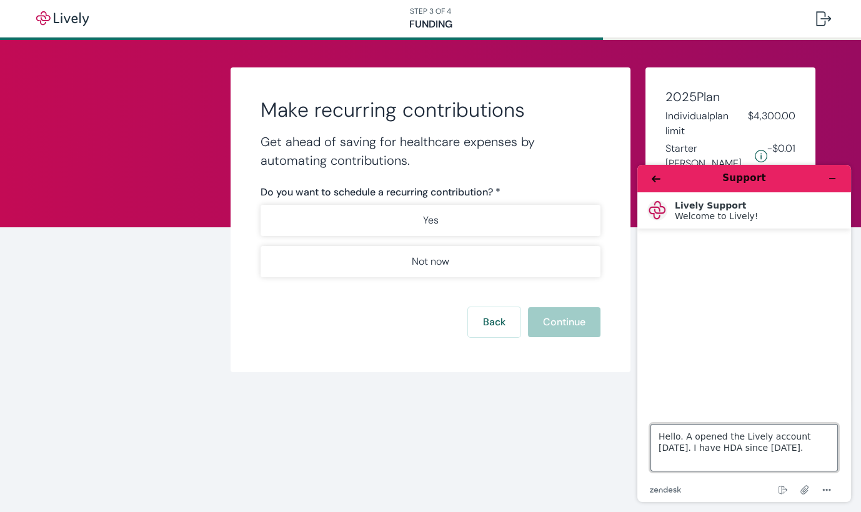
click at [695, 451] on textarea "Hello. A opened the Lively account today. I have HDA since July 2025." at bounding box center [743, 447] width 187 height 47
click at [822, 452] on textarea "Hello. A opened the Lively account today. I have HDA insurance plan since July …" at bounding box center [743, 447] width 187 height 47
type textarea "Hello. A opened the Lively account today. I have HDA insurance plan since July …"
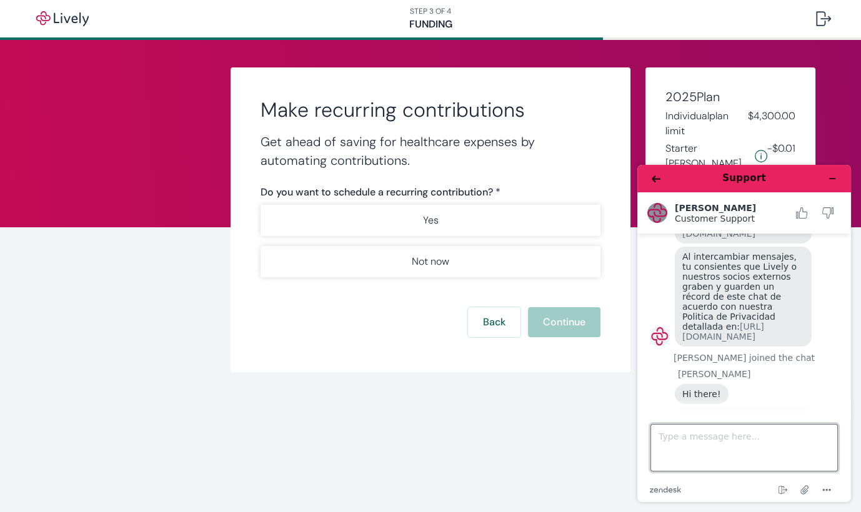
scroll to position [216, 0]
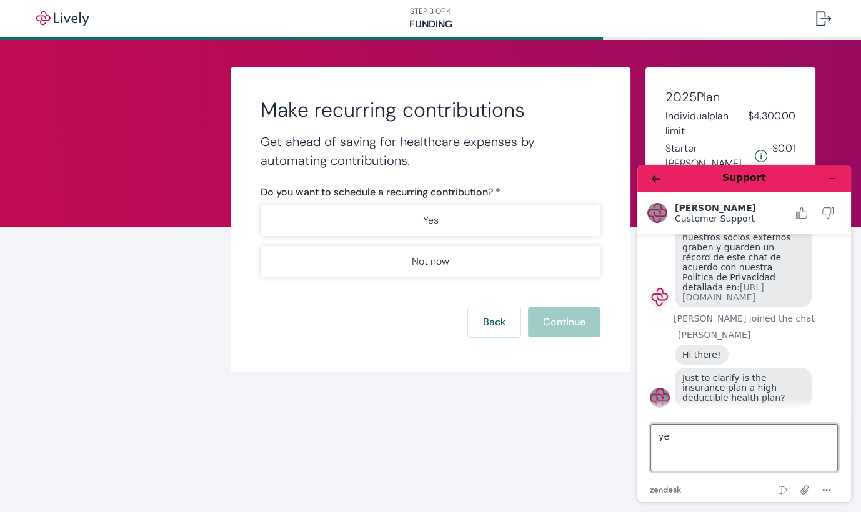
type textarea "yes"
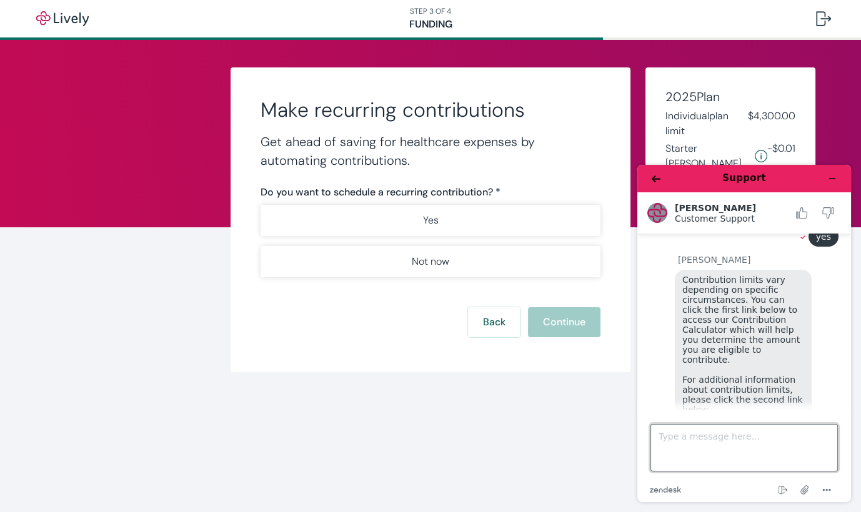
scroll to position [487, 0]
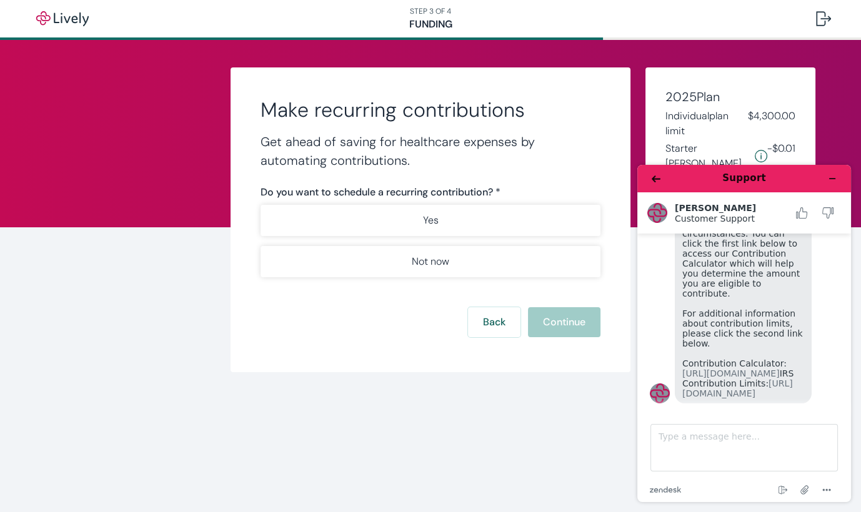
click at [784, 205] on h2 "Matt" at bounding box center [731, 208] width 114 height 10
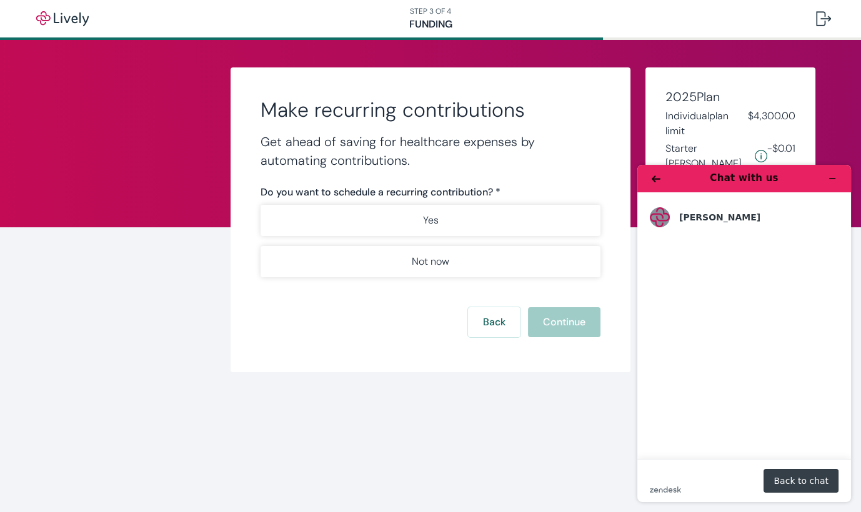
click at [807, 480] on button "Back to chat" at bounding box center [800, 481] width 75 height 24
